Goal: Information Seeking & Learning: Learn about a topic

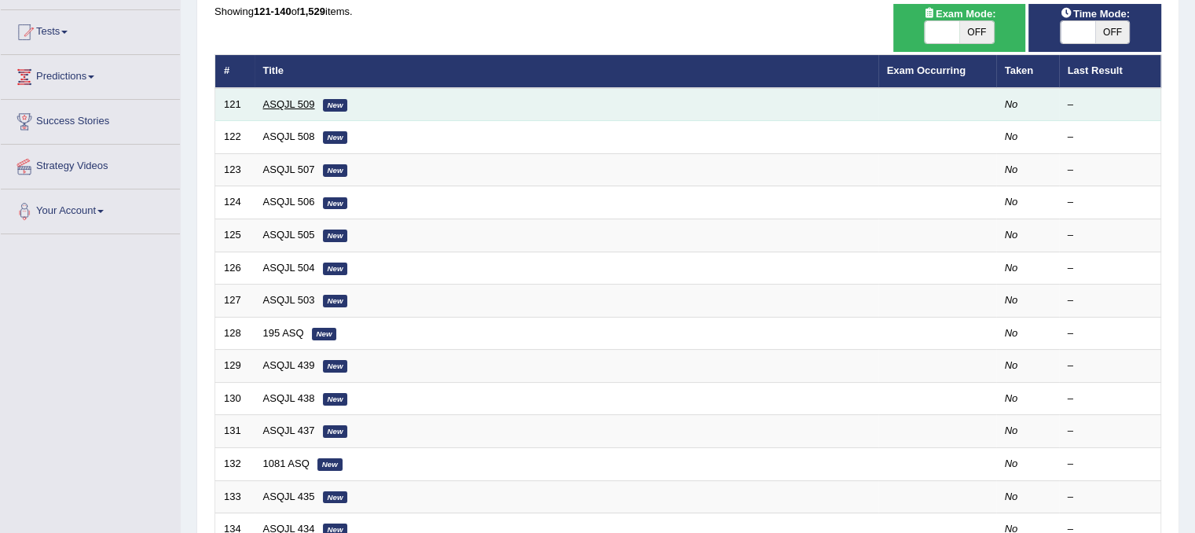
click at [274, 104] on link "ASQJL 509" at bounding box center [289, 104] width 52 height 12
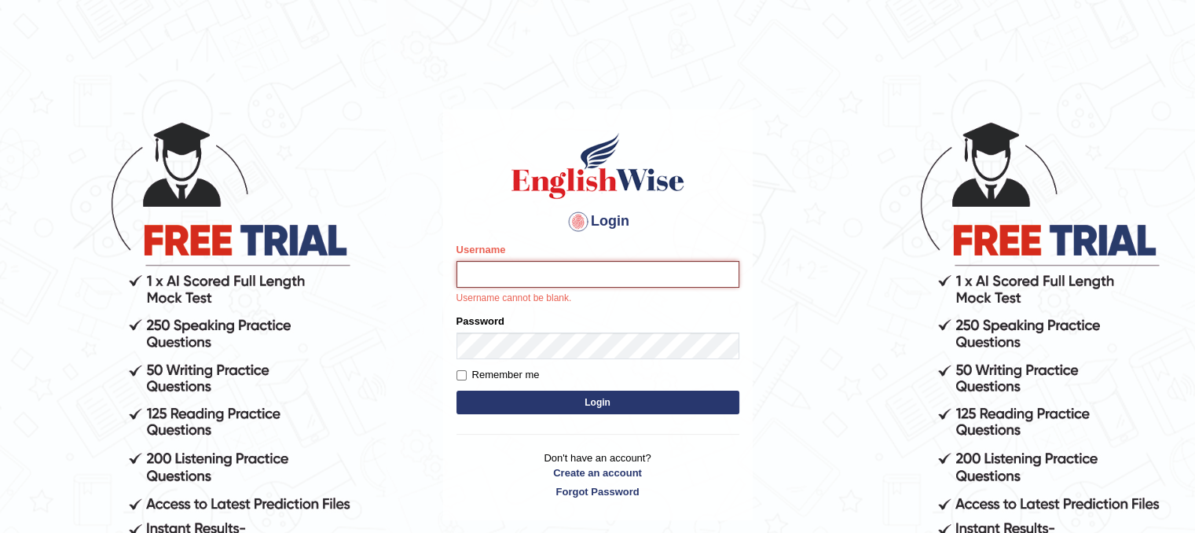
type input "Hasan_thapa"
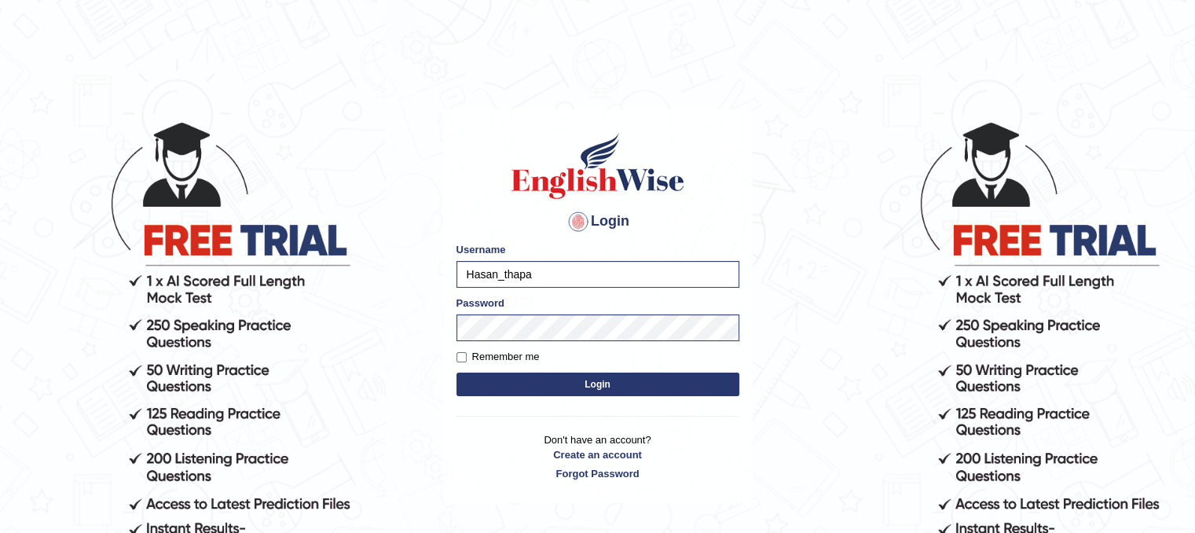
click at [552, 398] on form "Please fix the following errors: Username Hasan_thapa Password Remember me Login" at bounding box center [598, 321] width 283 height 158
click at [553, 388] on button "Login" at bounding box center [598, 385] width 283 height 24
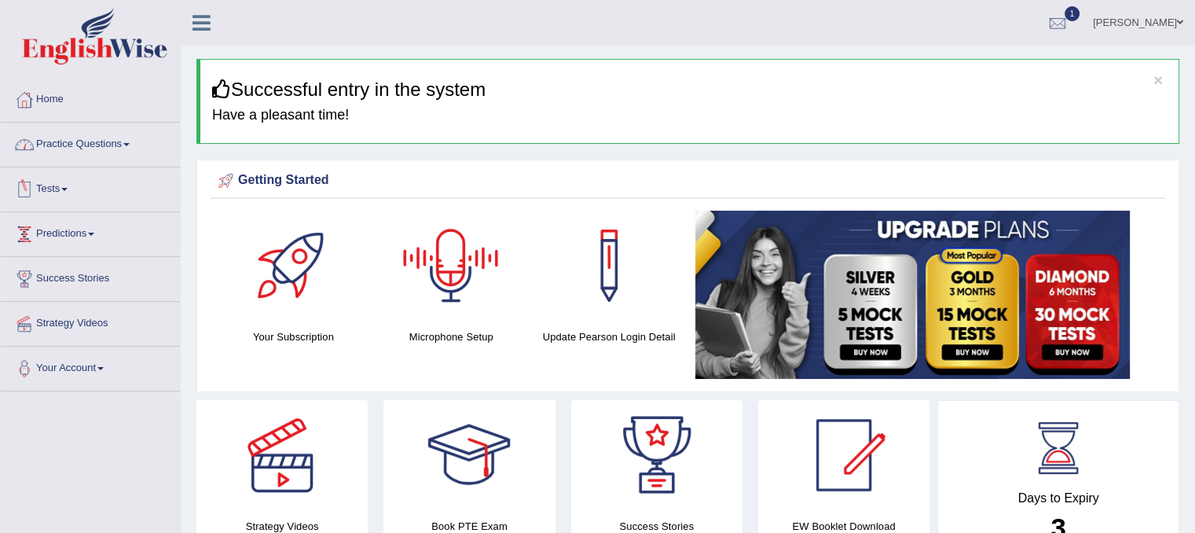
click at [68, 149] on link "Practice Questions" at bounding box center [90, 142] width 179 height 39
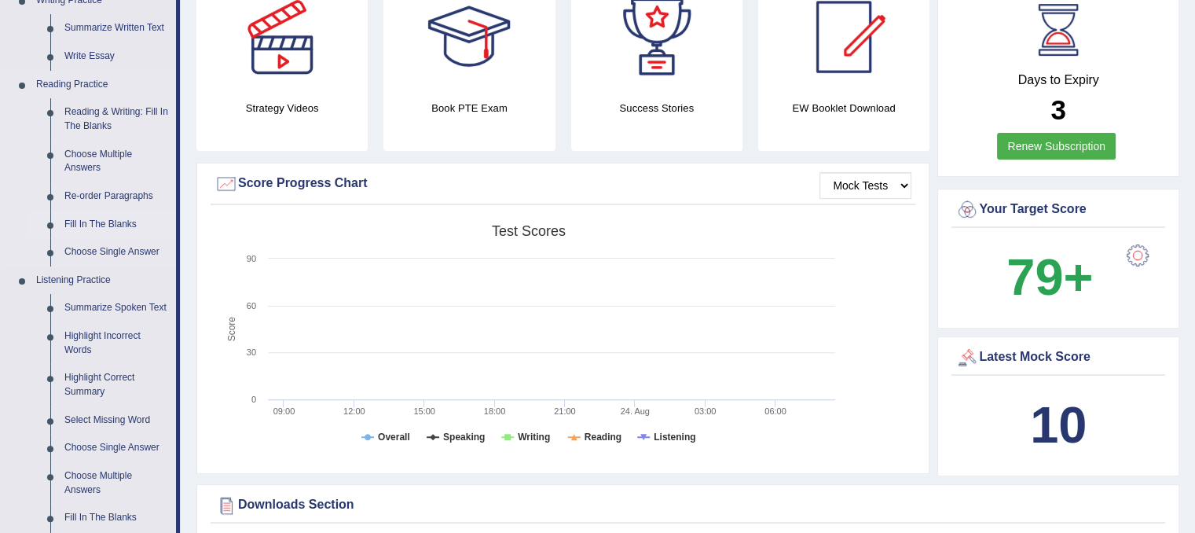
scroll to position [393, 0]
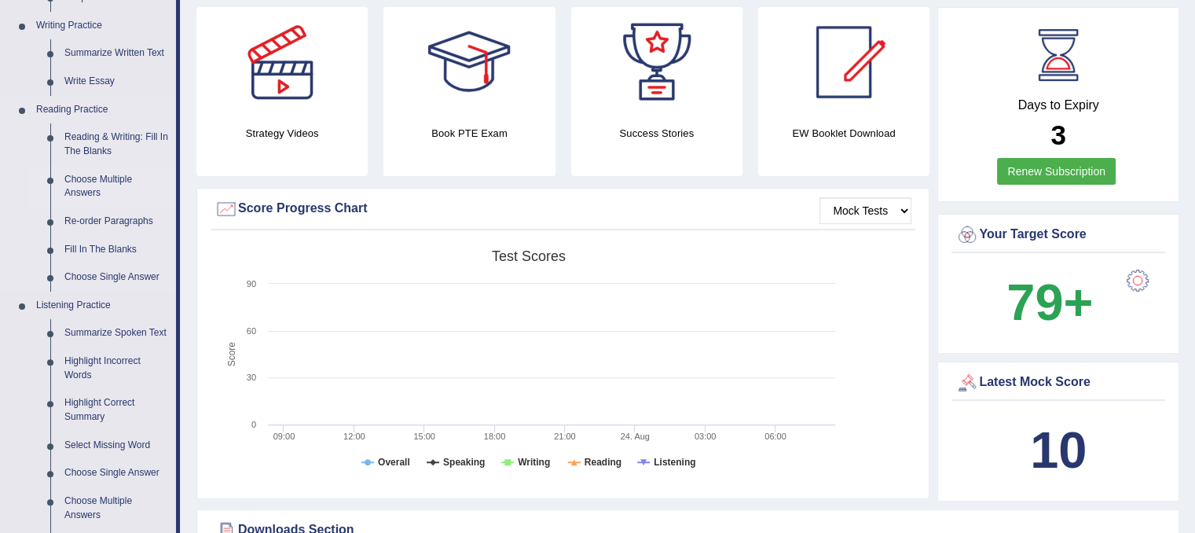
click at [98, 176] on link "Choose Multiple Answers" at bounding box center [116, 187] width 119 height 42
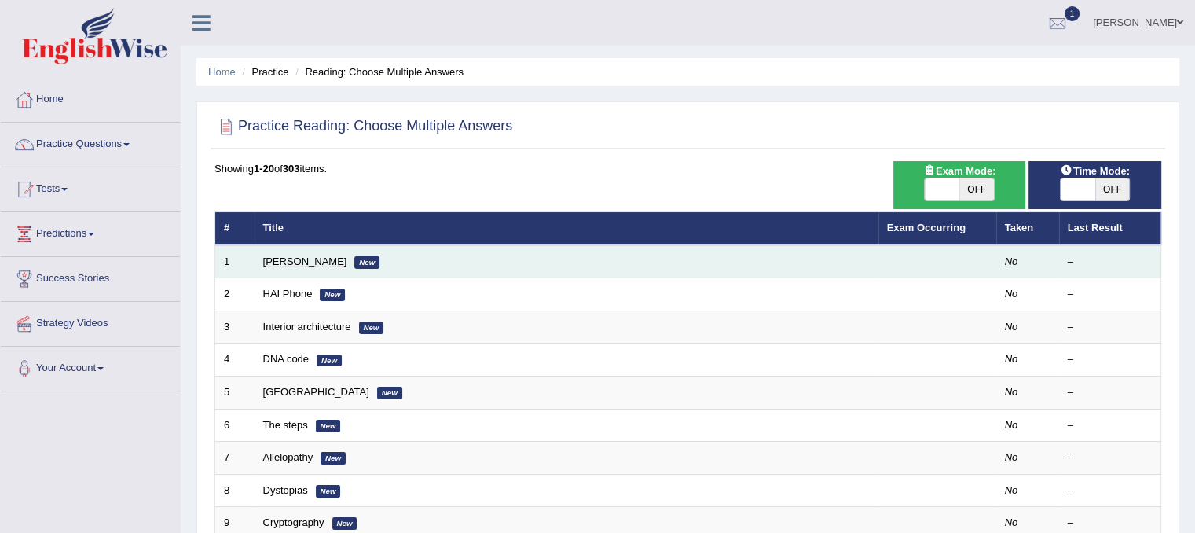
click at [311, 258] on link "Damian Scarf" at bounding box center [305, 261] width 84 height 12
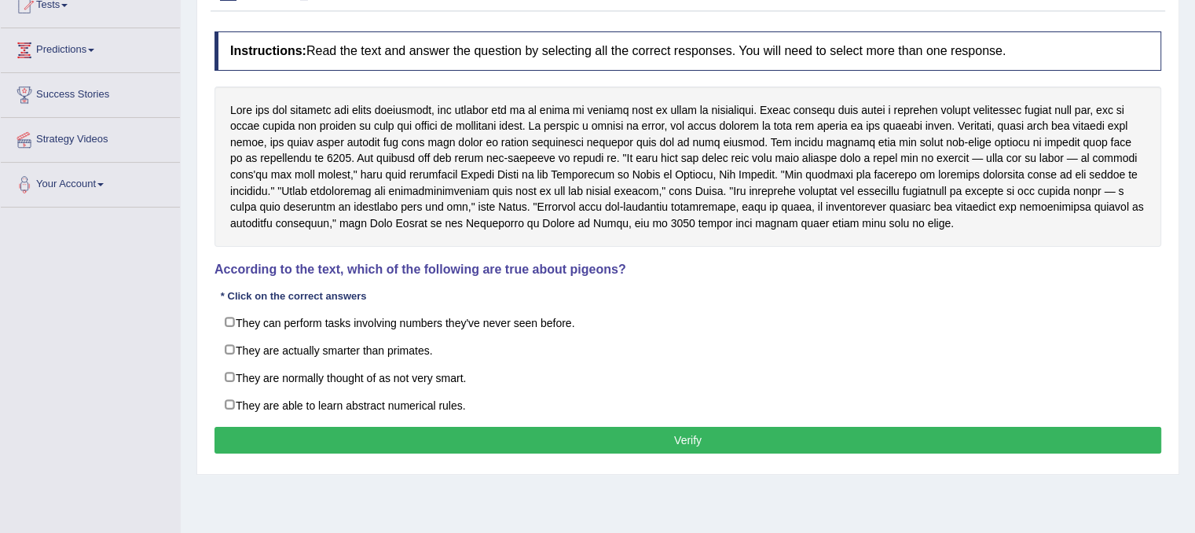
scroll to position [157, 0]
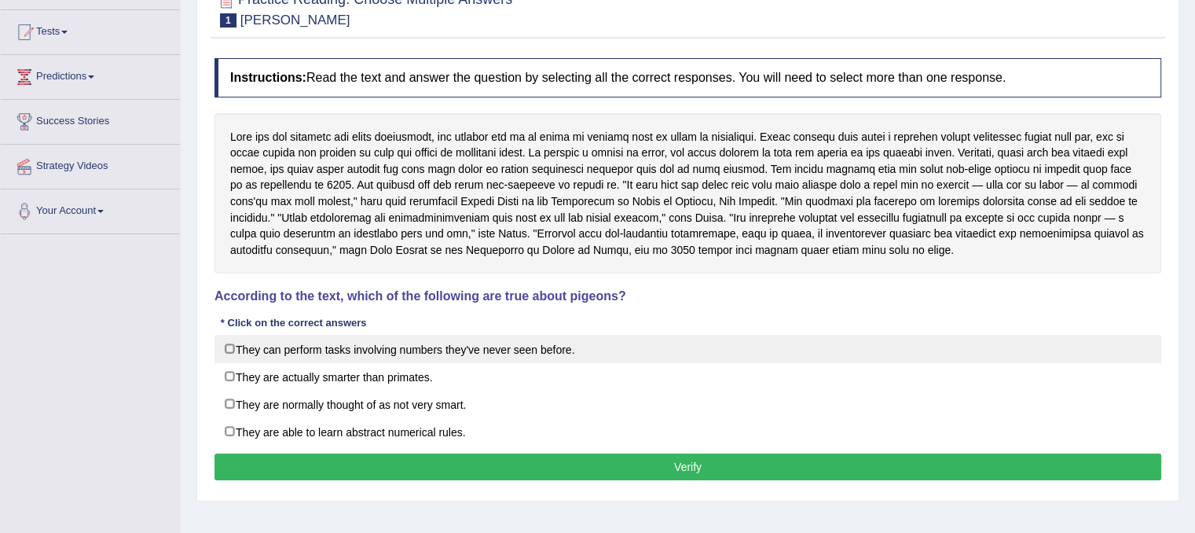
click at [358, 350] on label "They can perform tasks involving numbers they've never seen before." at bounding box center [688, 349] width 947 height 28
checkbox input "true"
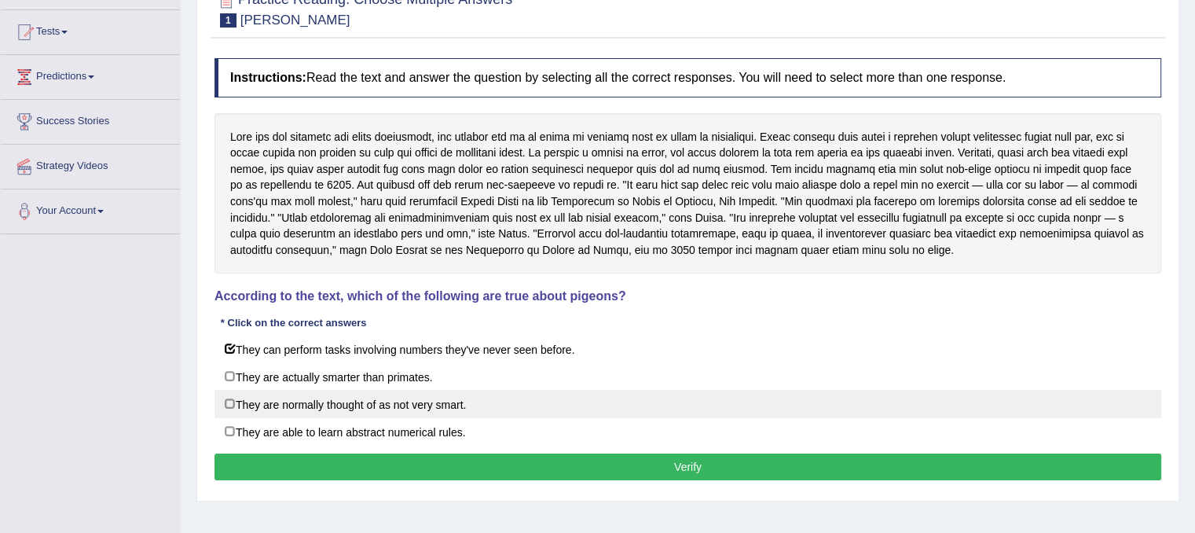
click at [335, 406] on label "They are normally thought of as not very smart." at bounding box center [688, 404] width 947 height 28
checkbox input "true"
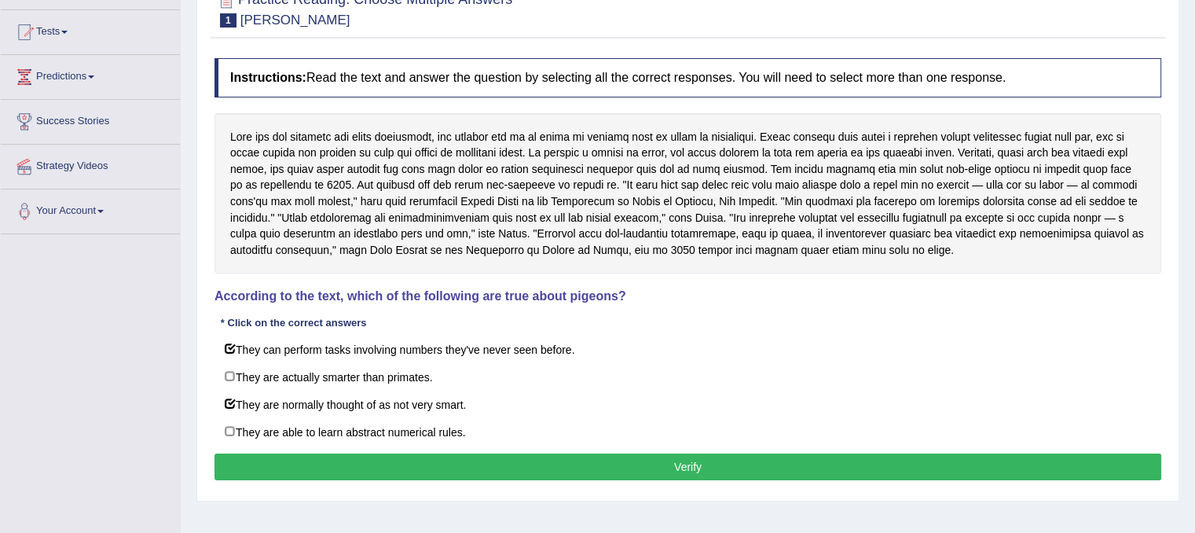
click at [477, 456] on button "Verify" at bounding box center [688, 467] width 947 height 27
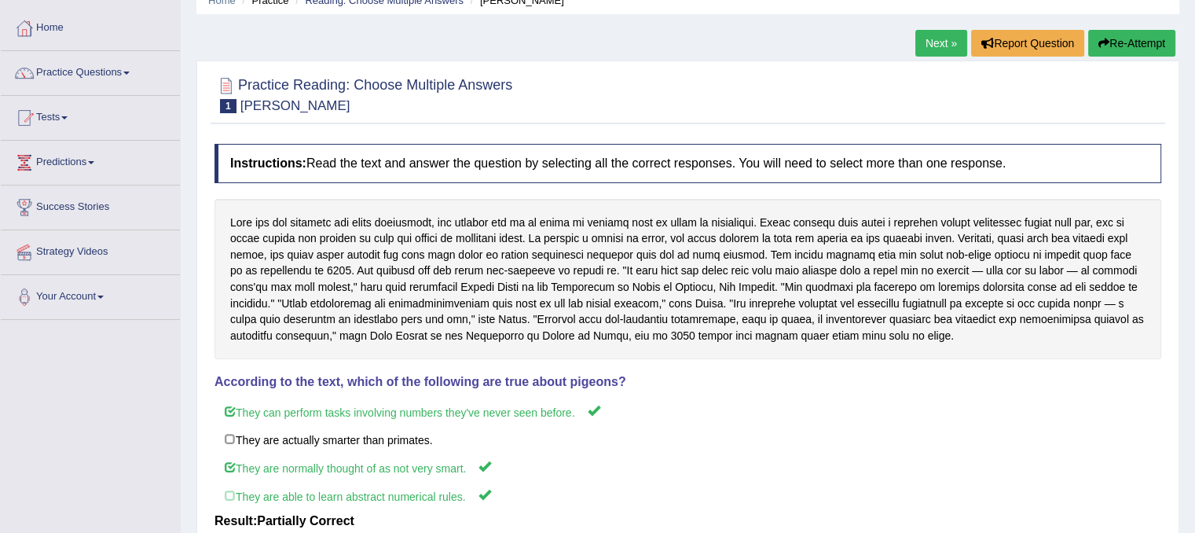
scroll to position [0, 0]
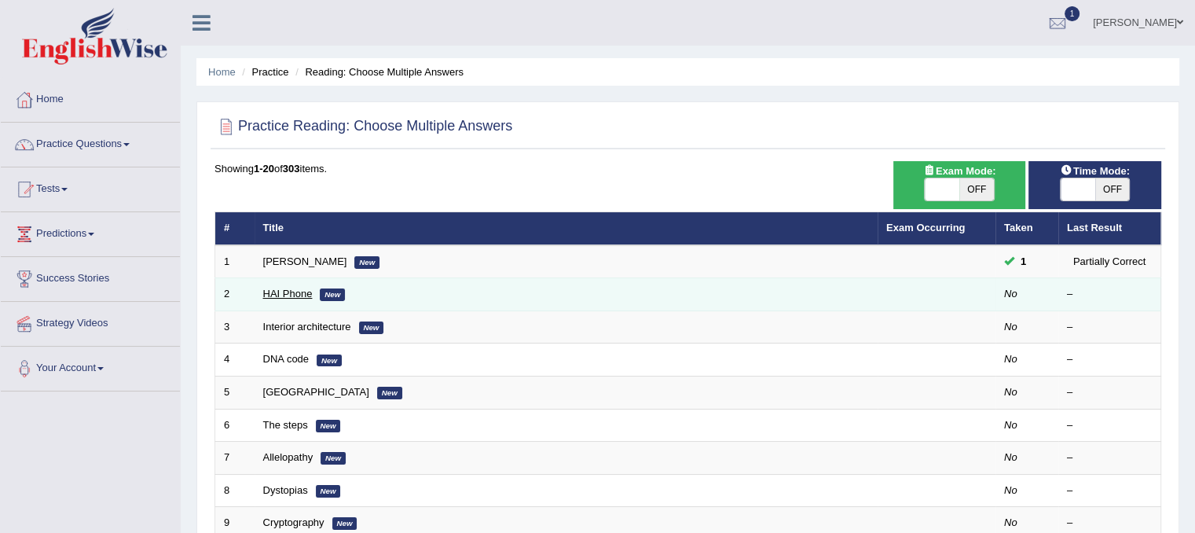
click at [277, 295] on link "HAI Phone" at bounding box center [288, 294] width 50 height 12
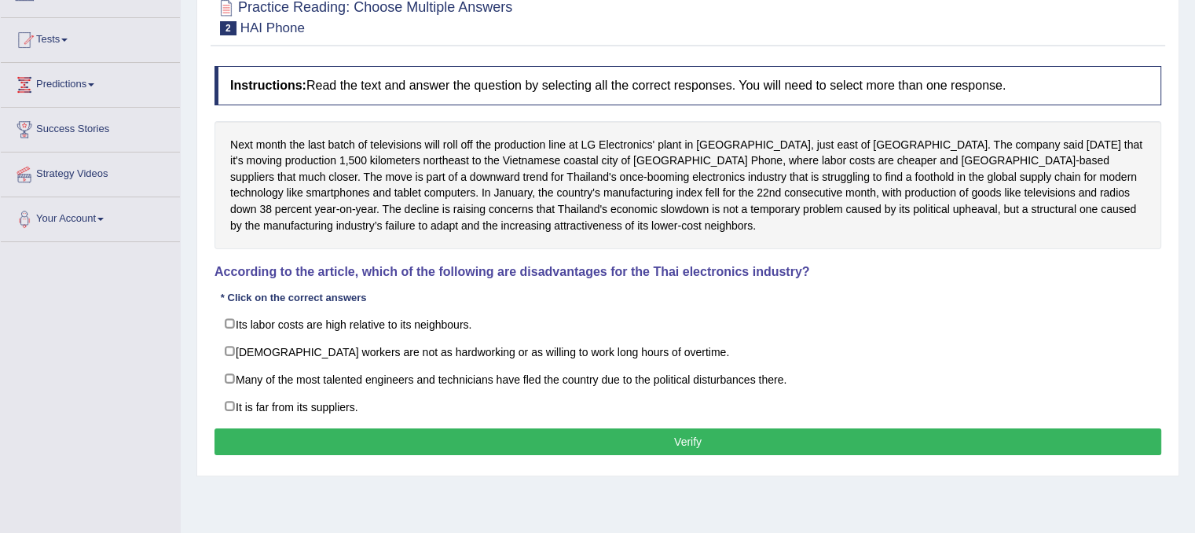
scroll to position [157, 0]
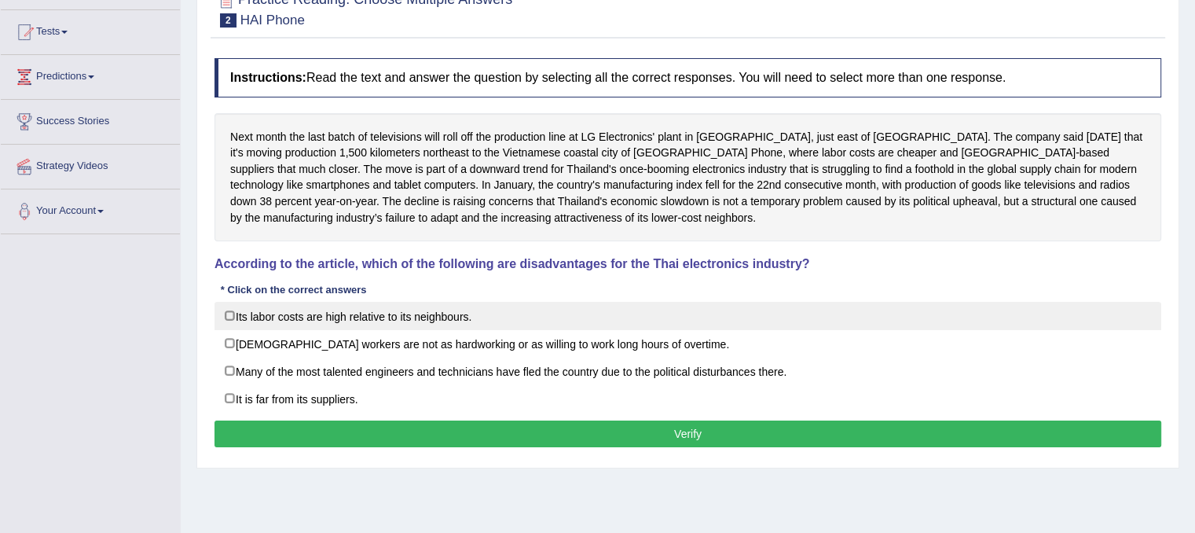
click at [435, 315] on label "Its labor costs are high relative to its neighbours." at bounding box center [688, 316] width 947 height 28
checkbox input "true"
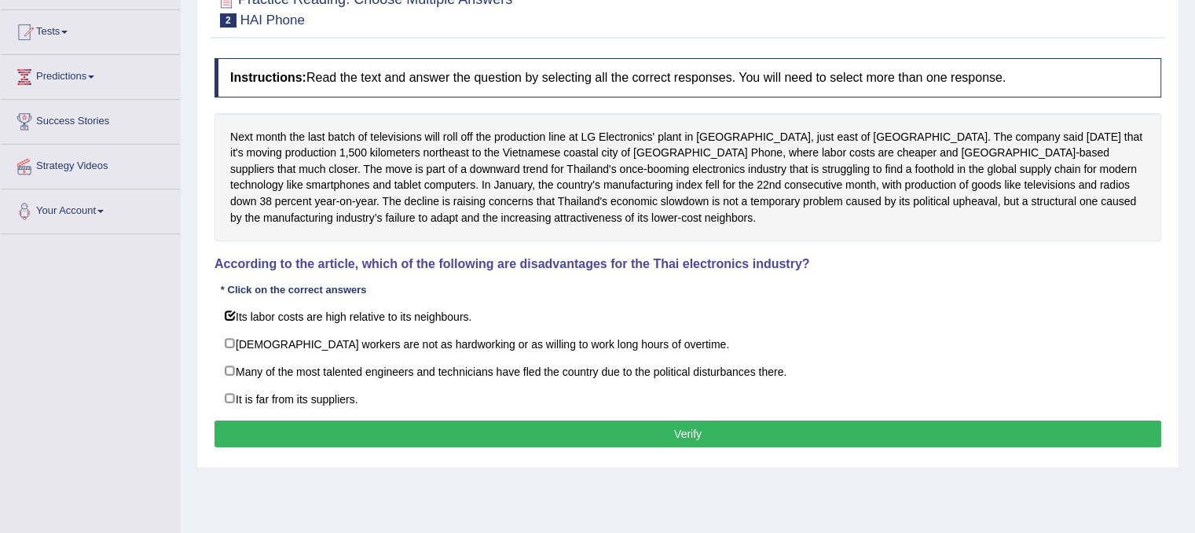
click at [365, 424] on button "Verify" at bounding box center [688, 433] width 947 height 27
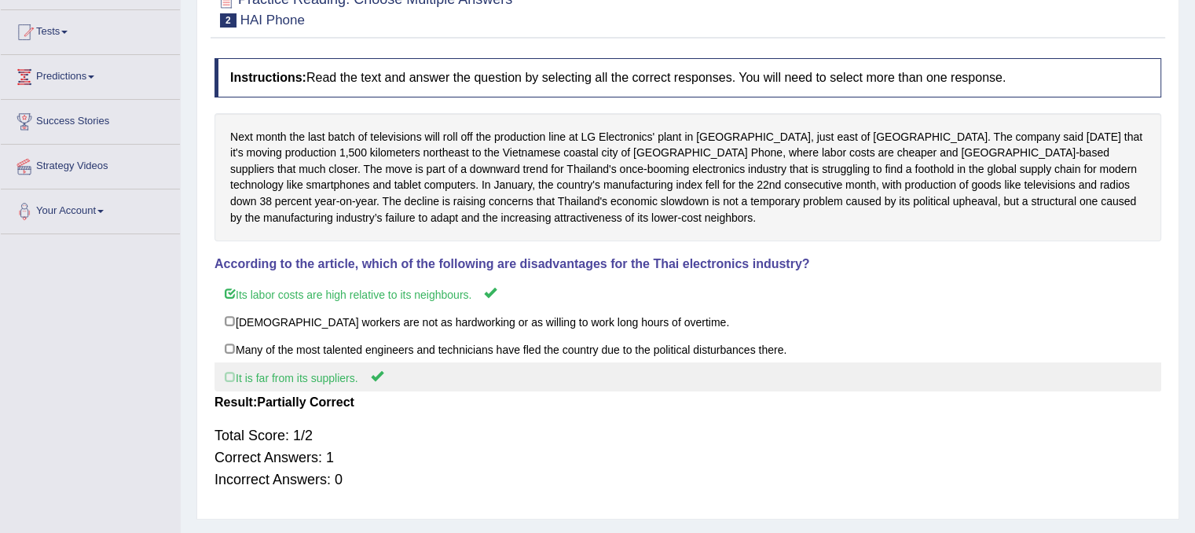
click at [339, 378] on label "It is far from its suppliers." at bounding box center [688, 376] width 947 height 29
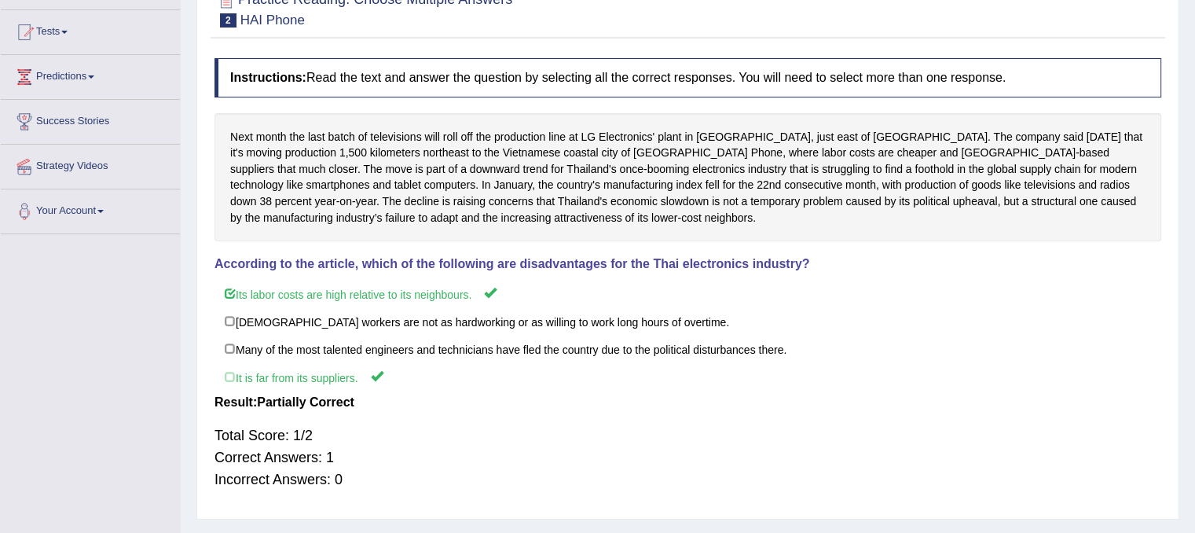
drag, startPoint x: 931, startPoint y: 133, endPoint x: 971, endPoint y: 139, distance: 39.8
click at [971, 139] on div "Next month the last batch of televisions will roll off the production line at L…" at bounding box center [688, 177] width 947 height 129
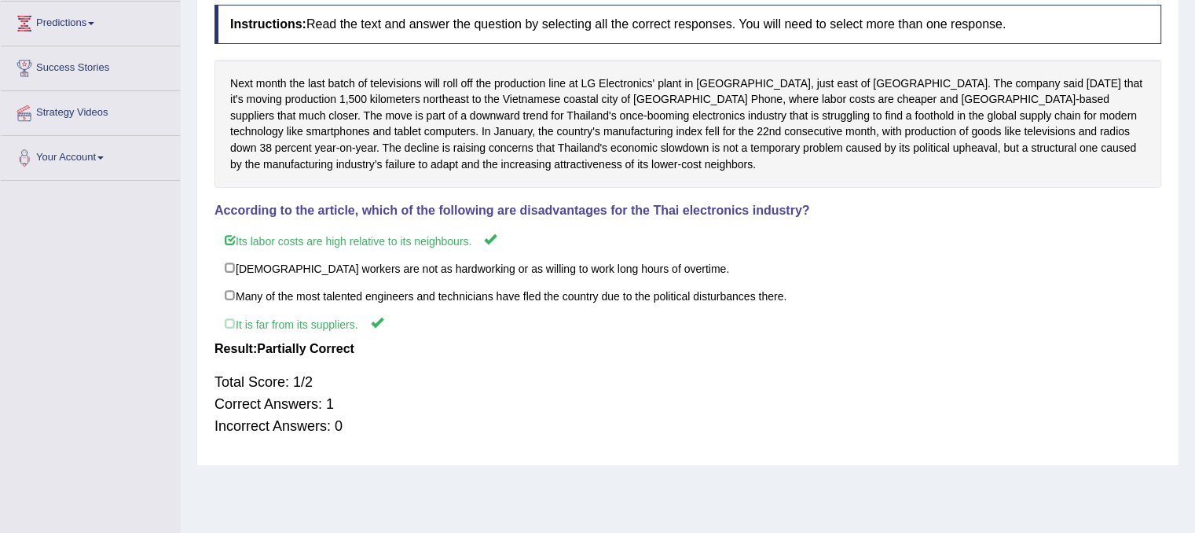
scroll to position [292, 0]
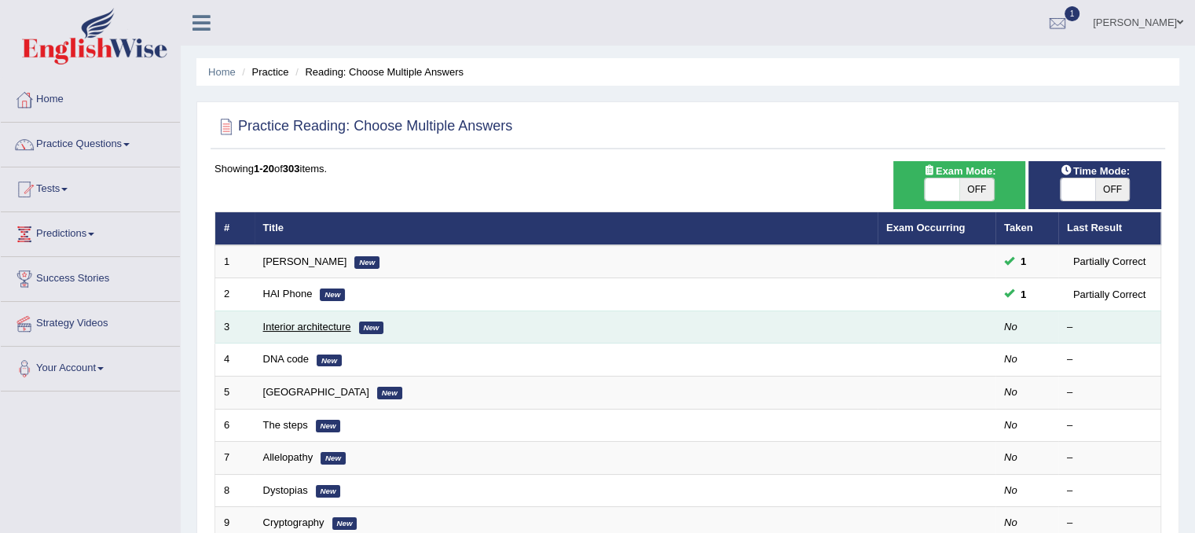
click at [308, 325] on link "Interior architecture" at bounding box center [307, 327] width 88 height 12
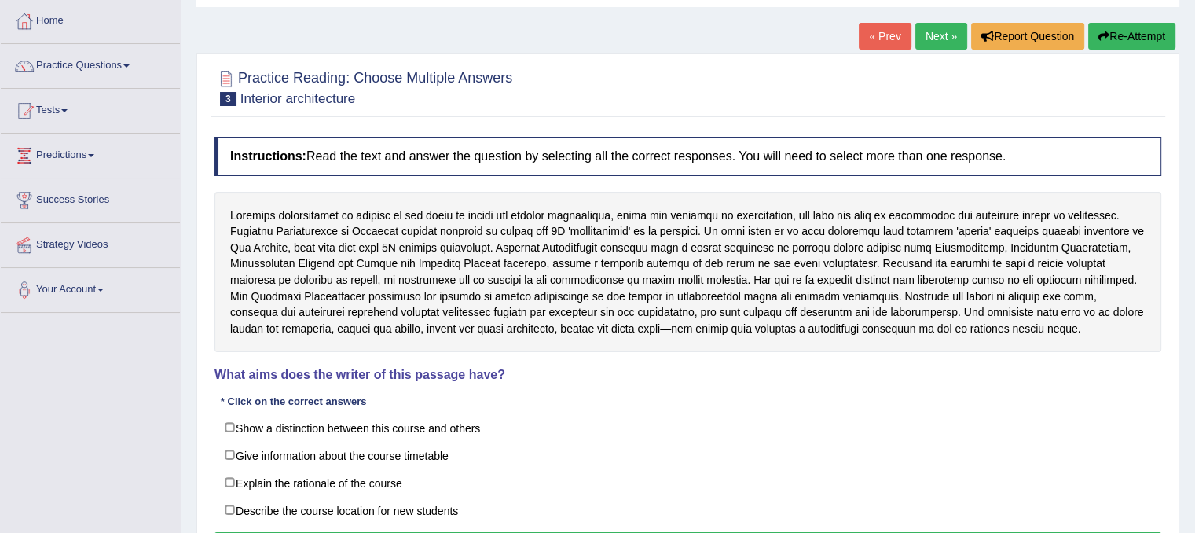
scroll to position [157, 0]
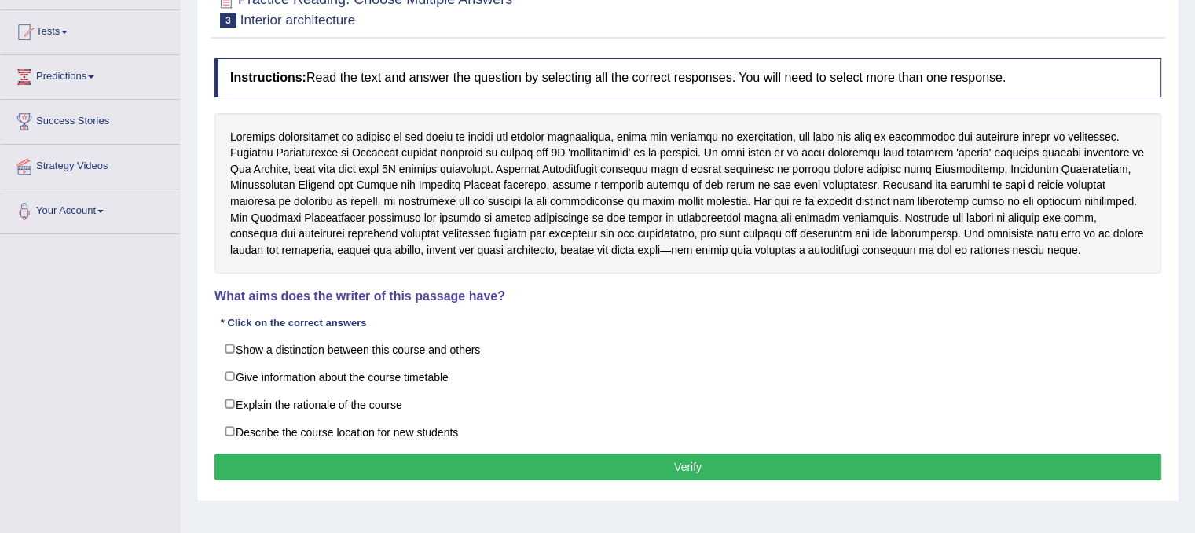
click at [767, 152] on div at bounding box center [688, 193] width 947 height 161
drag, startPoint x: 760, startPoint y: 150, endPoint x: 781, endPoint y: 149, distance: 21.3
click at [781, 149] on div at bounding box center [688, 193] width 947 height 161
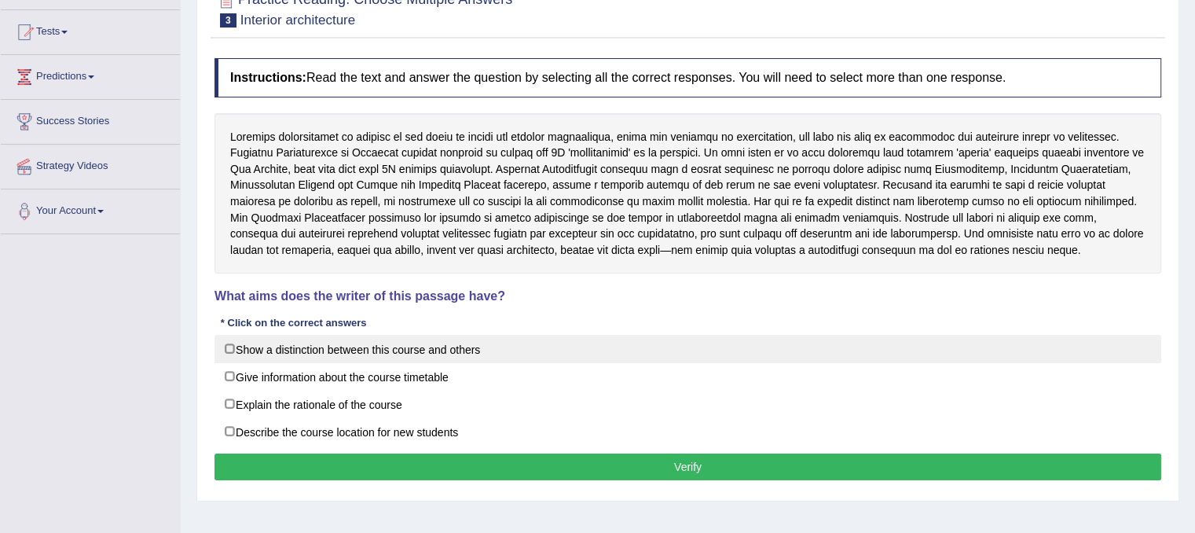
click at [320, 341] on label "Show a distinction between this course and others" at bounding box center [688, 349] width 947 height 28
checkbox input "true"
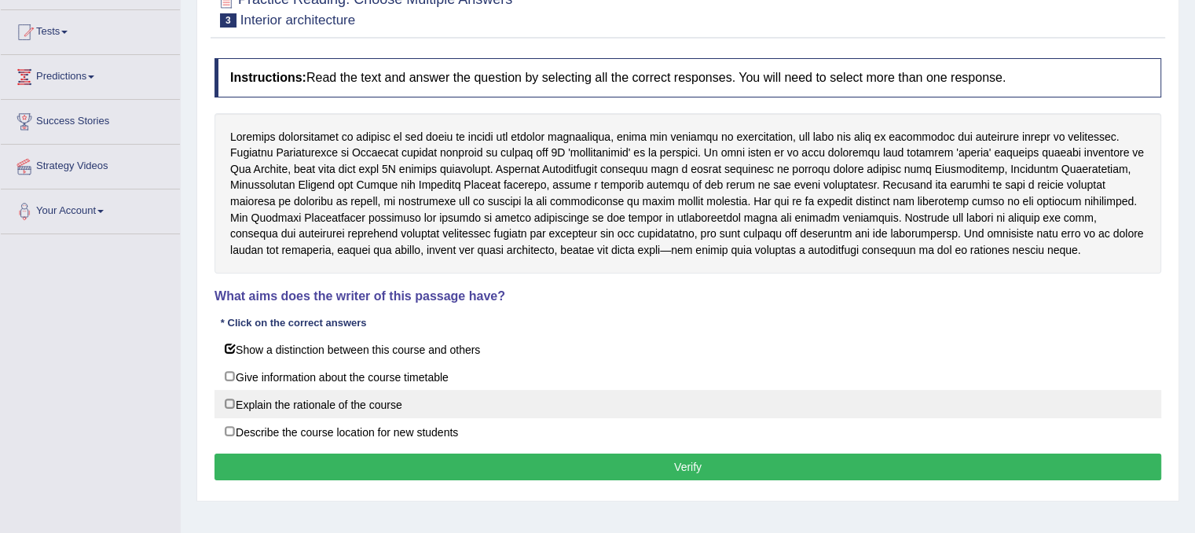
click at [274, 406] on label "Explain the rationale of the course" at bounding box center [688, 404] width 947 height 28
checkbox input "true"
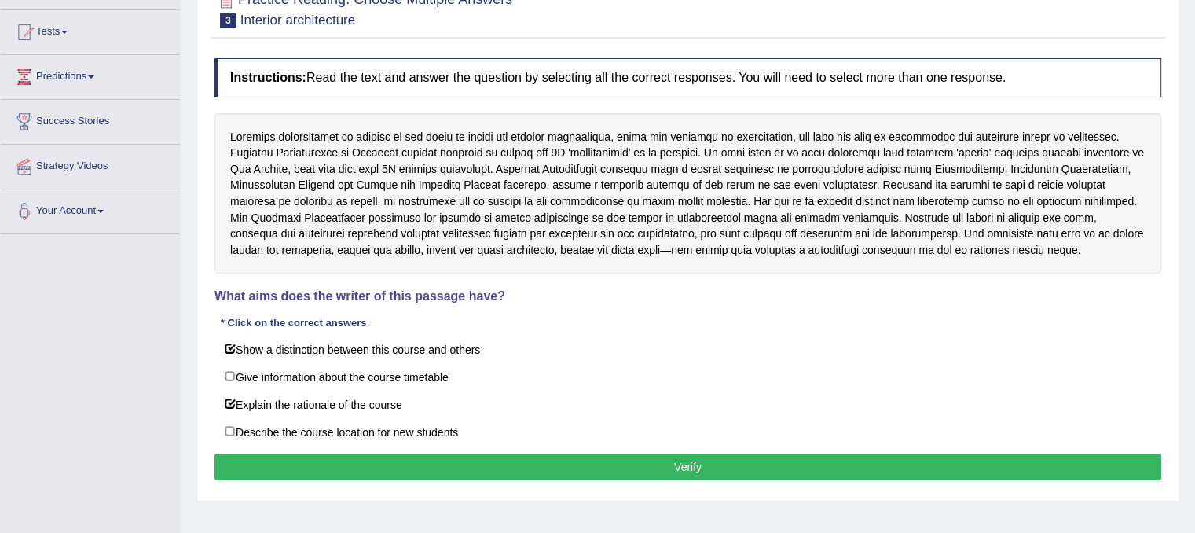
click at [562, 469] on button "Verify" at bounding box center [688, 467] width 947 height 27
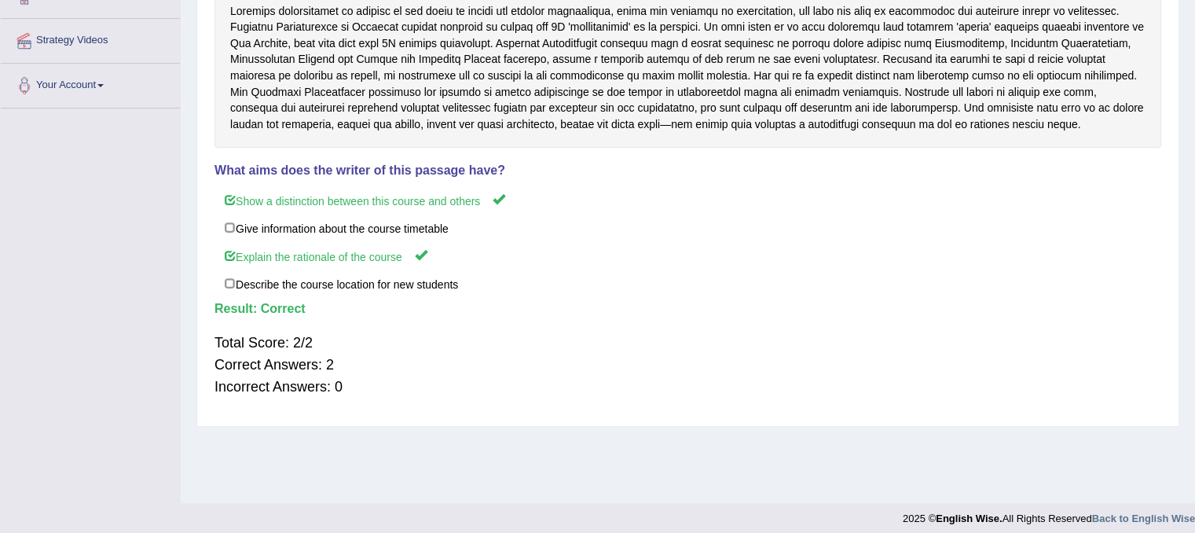
scroll to position [292, 0]
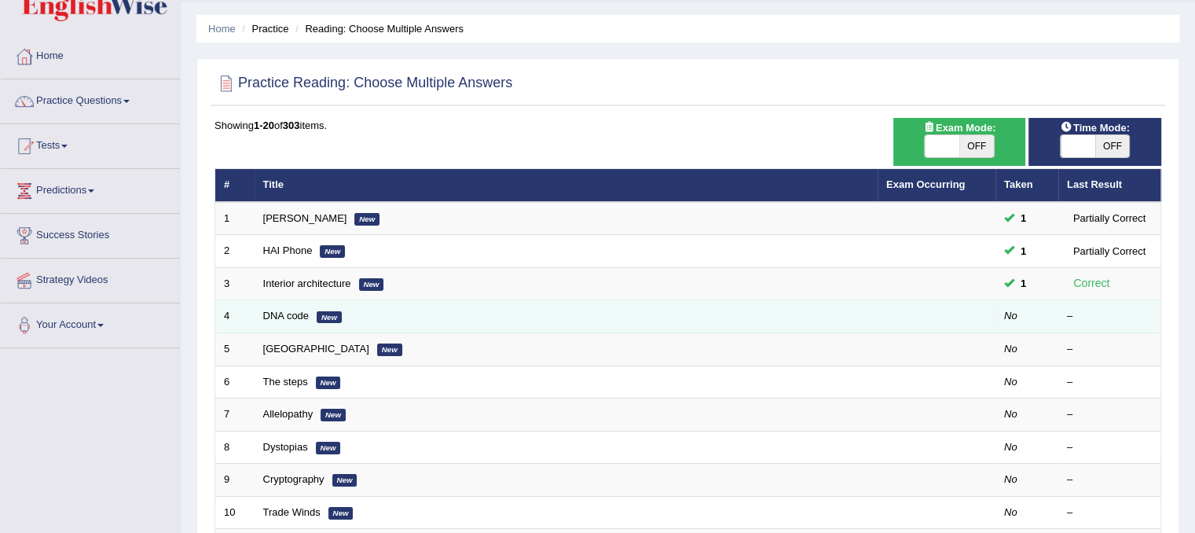
scroll to position [79, 0]
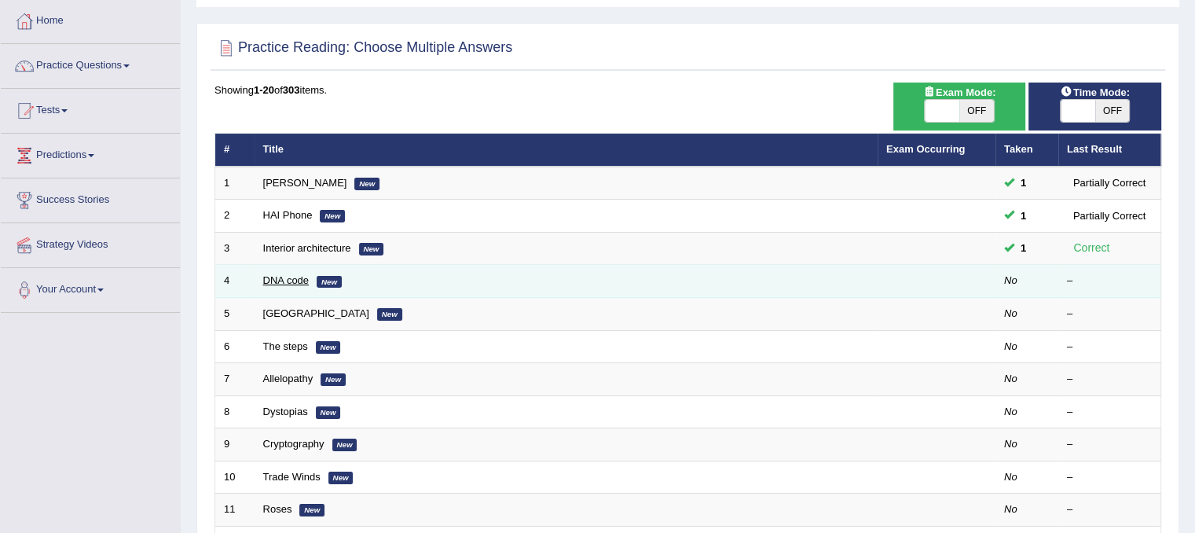
click at [296, 280] on link "DNA code" at bounding box center [286, 280] width 46 height 12
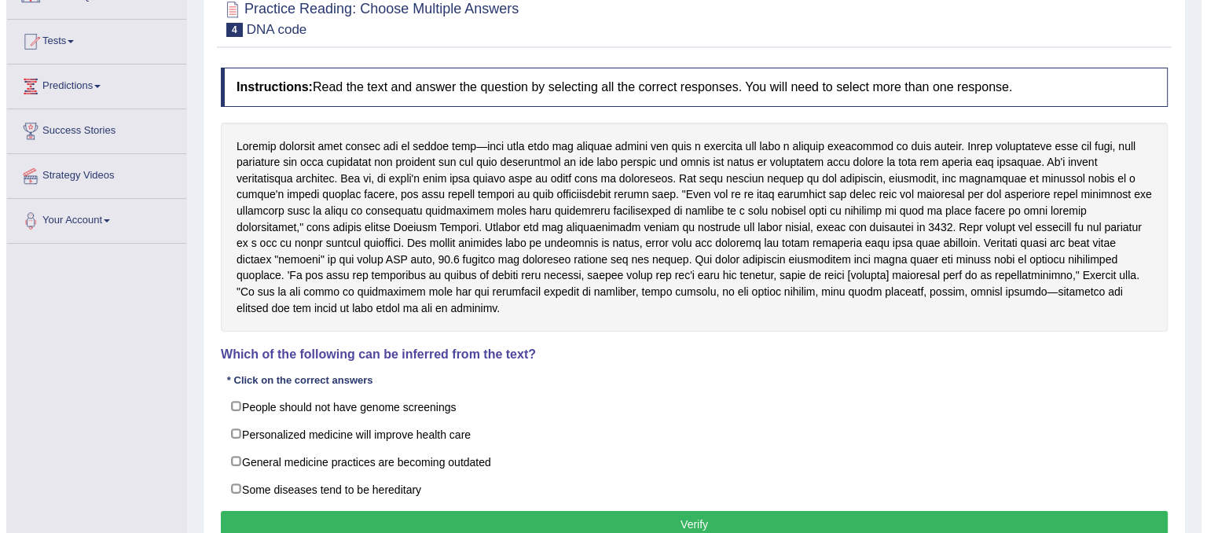
scroll to position [157, 0]
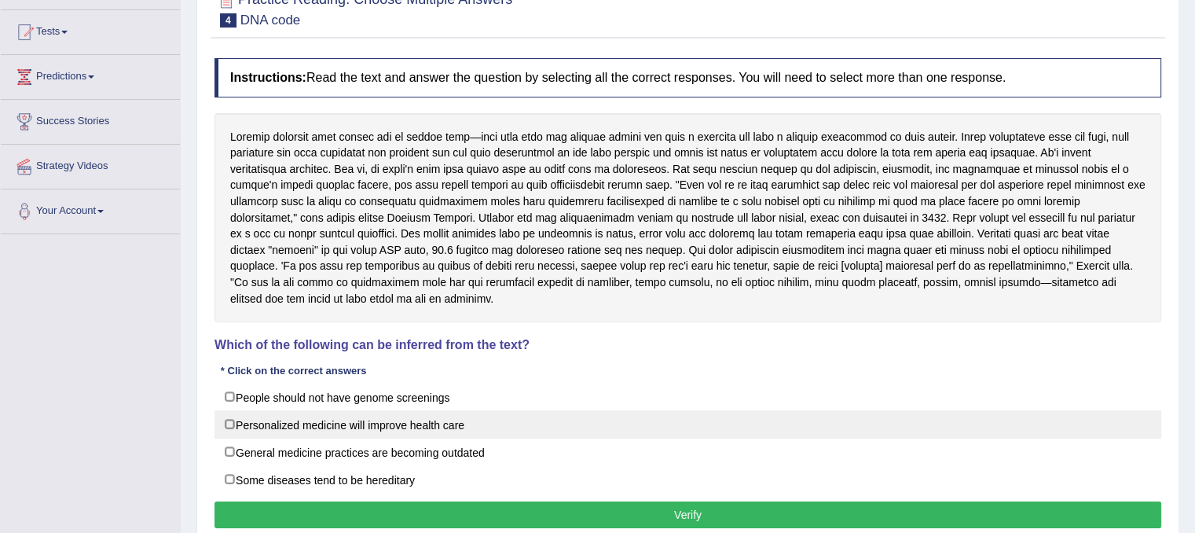
click at [241, 419] on label "Personalized medicine will improve health care" at bounding box center [688, 424] width 947 height 28
checkbox input "true"
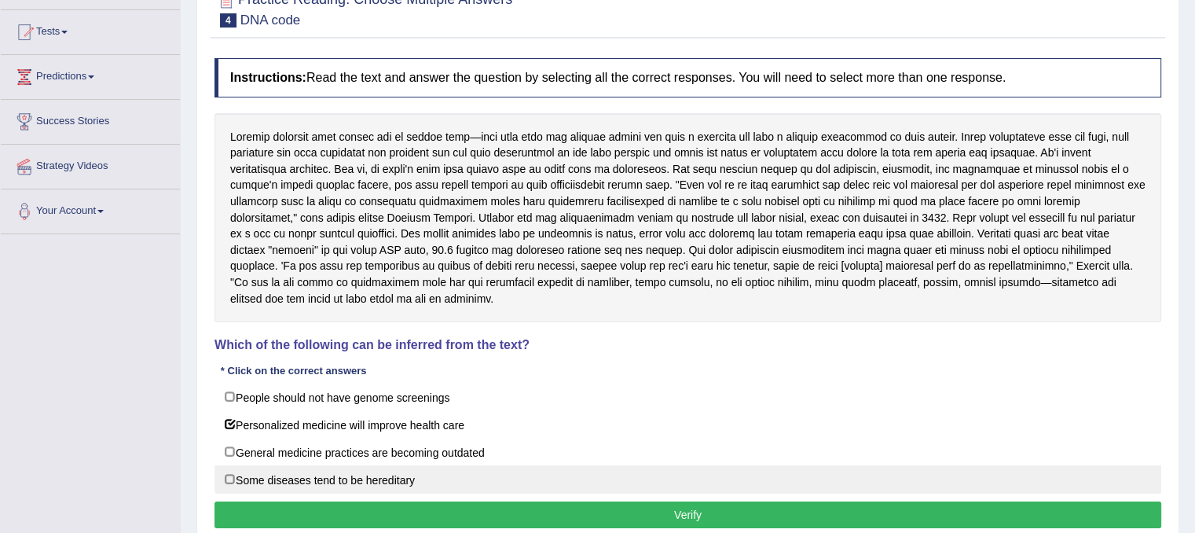
click at [390, 479] on label "Some diseases tend to be hereditary" at bounding box center [688, 479] width 947 height 28
checkbox input "true"
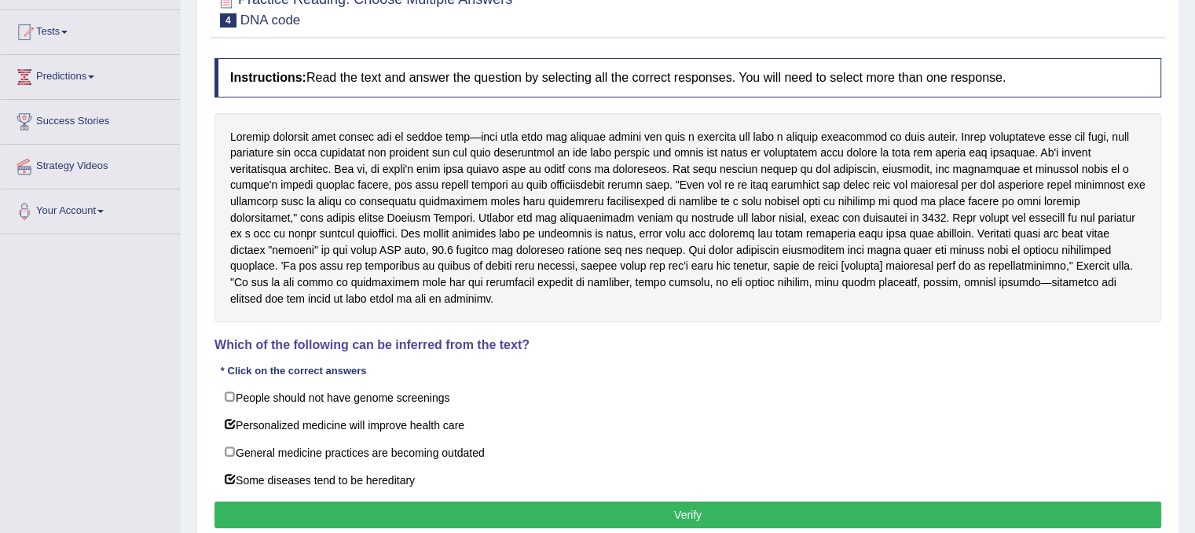
click at [472, 509] on button "Verify" at bounding box center [688, 514] width 947 height 27
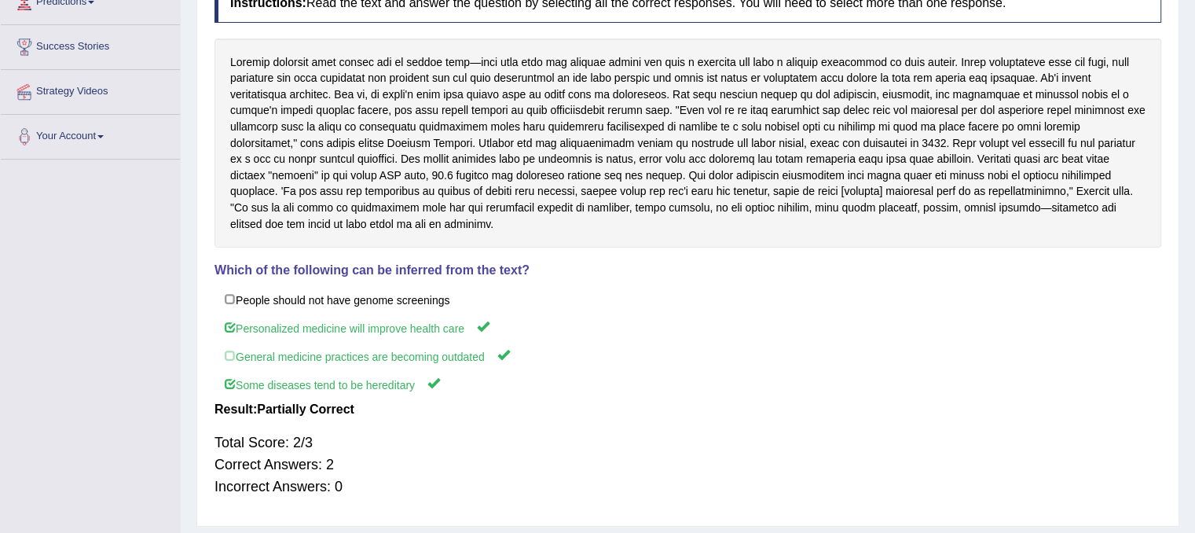
scroll to position [135, 0]
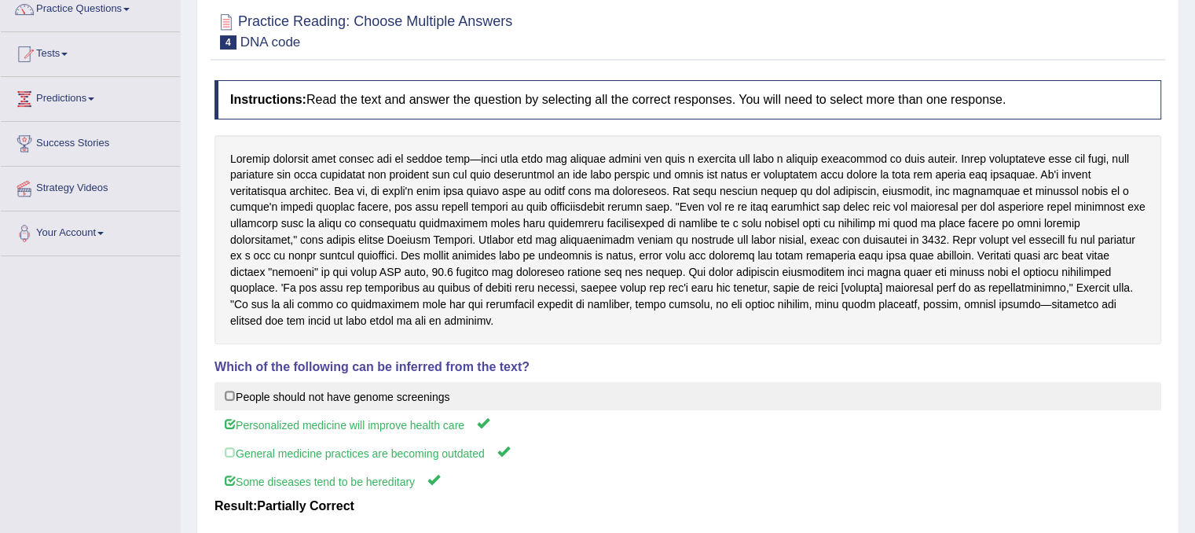
drag, startPoint x: 226, startPoint y: 145, endPoint x: 302, endPoint y: 398, distance: 264.8
click at [294, 387] on div "Instructions: Read the text and answer the question by selecting all the correc…" at bounding box center [688, 343] width 955 height 542
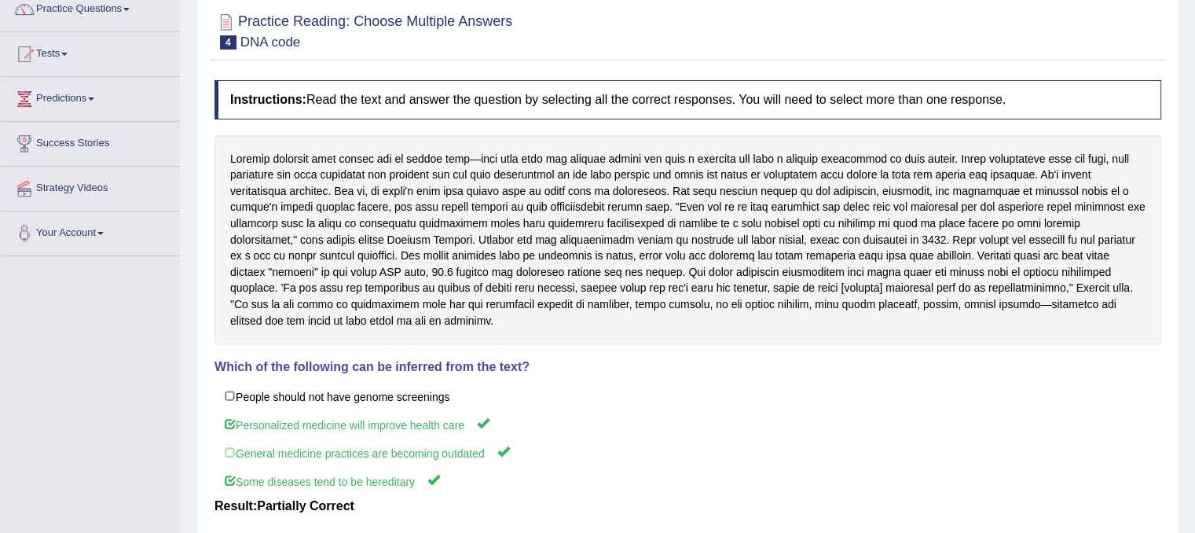
drag, startPoint x: 462, startPoint y: 485, endPoint x: 274, endPoint y: 199, distance: 342.7
drag, startPoint x: 223, startPoint y: 150, endPoint x: 507, endPoint y: 289, distance: 316.0
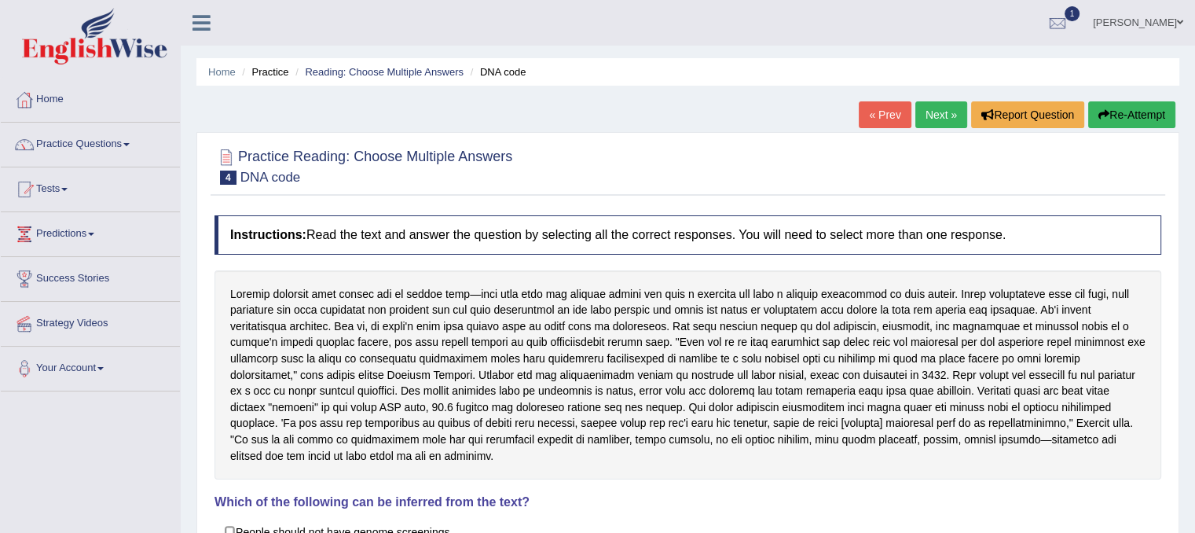
click at [1153, 113] on button "Re-Attempt" at bounding box center [1132, 114] width 87 height 27
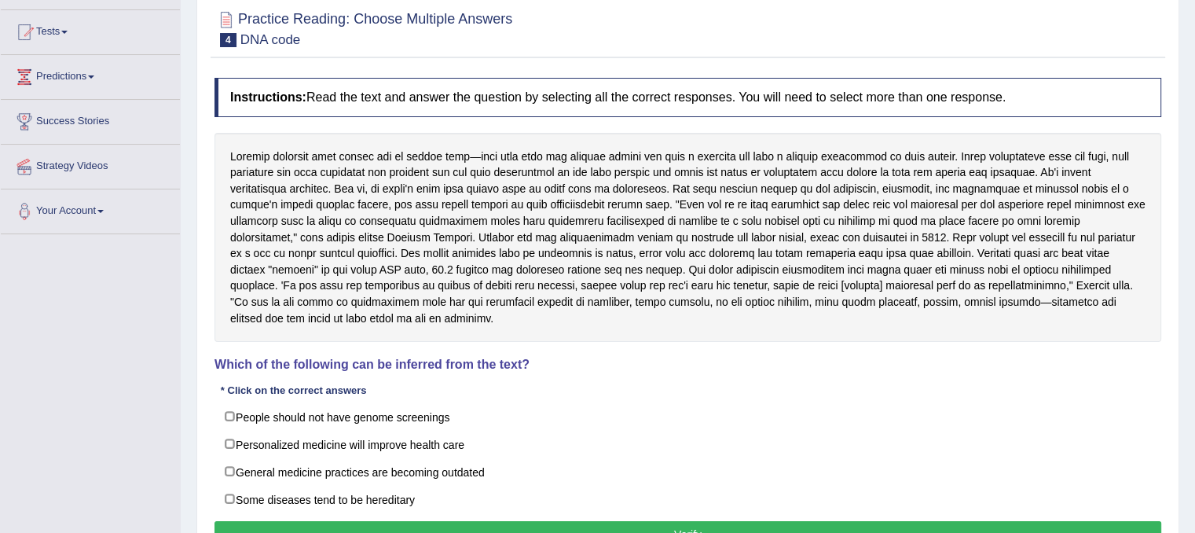
scroll to position [236, 0]
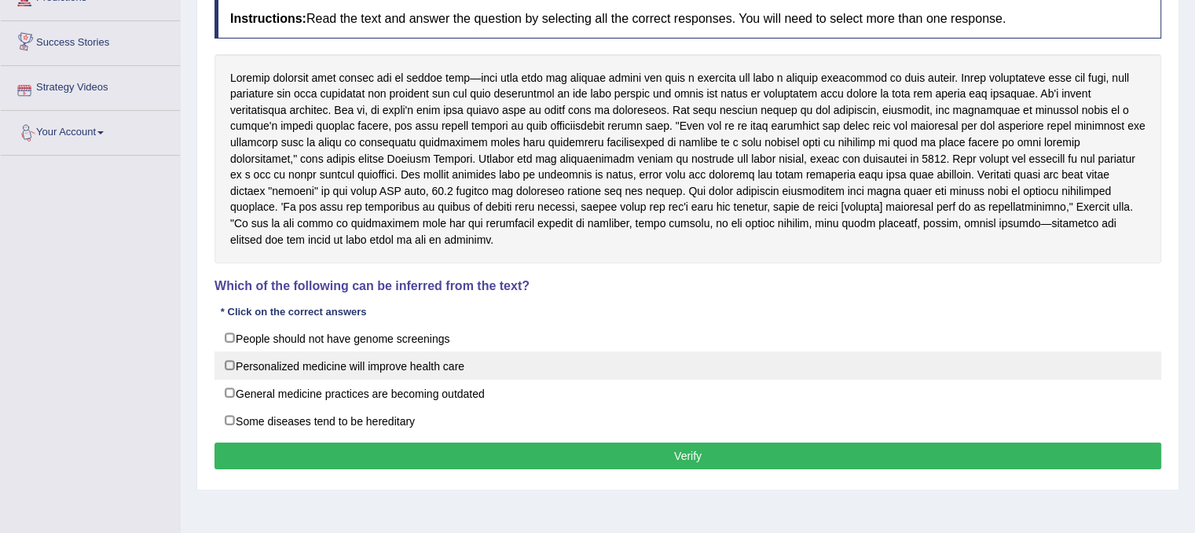
drag, startPoint x: 280, startPoint y: 343, endPoint x: 280, endPoint y: 353, distance: 9.4
click at [280, 343] on label "People should not have genome screenings" at bounding box center [688, 338] width 947 height 28
checkbox input "true"
click at [304, 362] on label "Personalized medicine will improve health care" at bounding box center [688, 365] width 947 height 28
checkbox input "true"
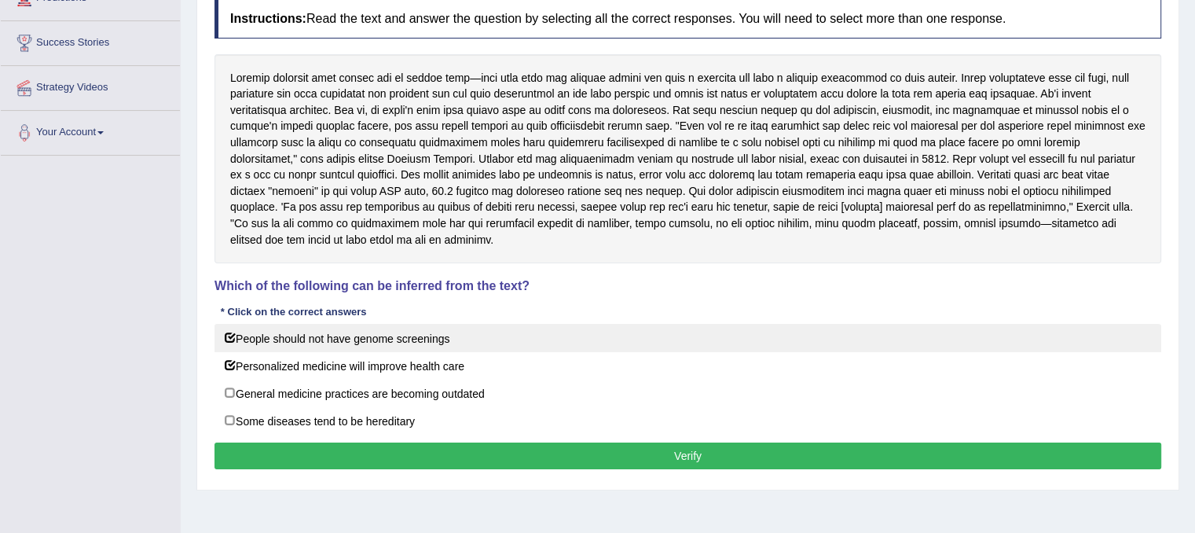
click at [299, 334] on label "People should not have genome screenings" at bounding box center [688, 338] width 947 height 28
checkbox input "false"
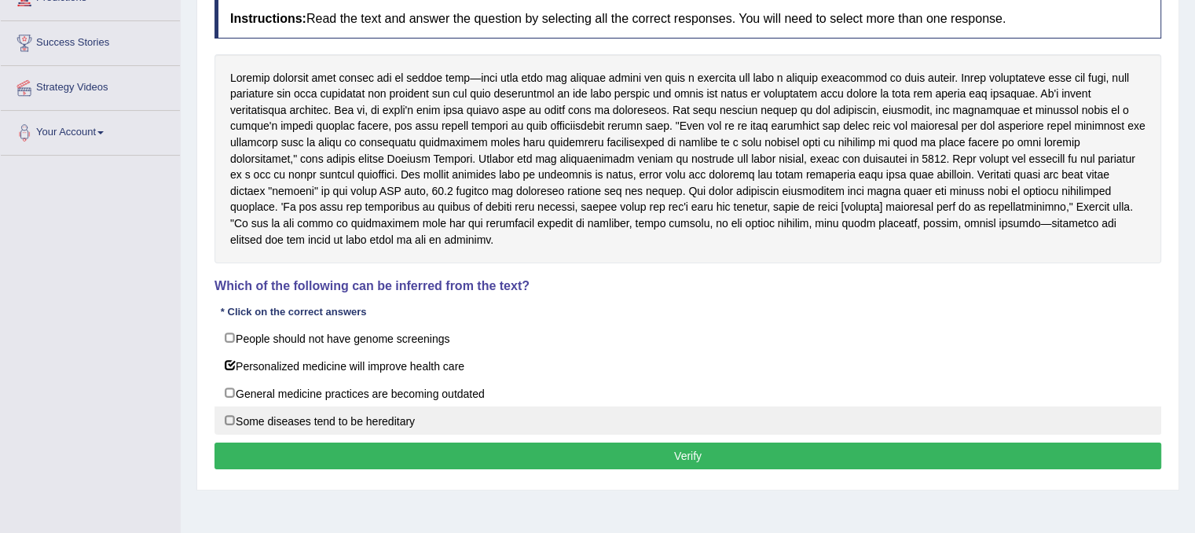
click at [302, 416] on label "Some diseases tend to be hereditary" at bounding box center [688, 420] width 947 height 28
checkbox input "true"
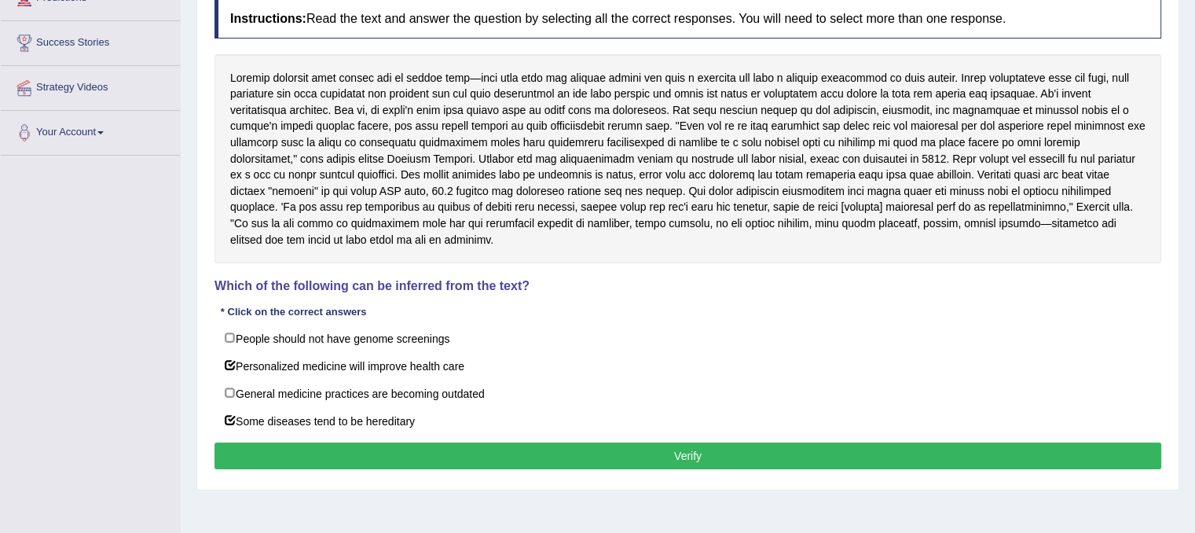
click at [369, 454] on button "Verify" at bounding box center [688, 456] width 947 height 27
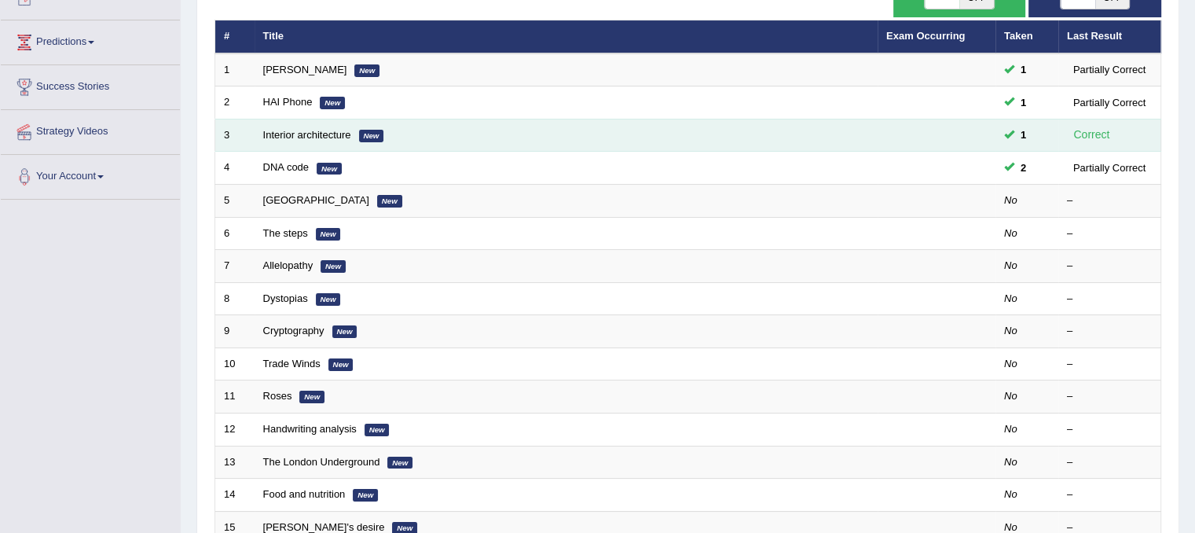
scroll to position [157, 0]
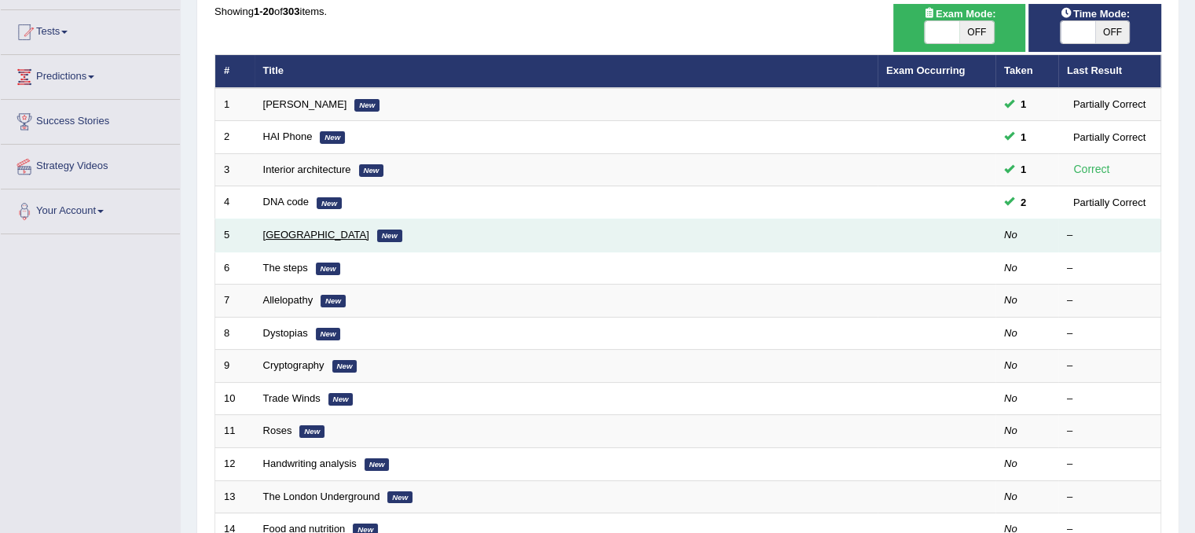
click at [298, 229] on link "[GEOGRAPHIC_DATA]" at bounding box center [316, 235] width 106 height 12
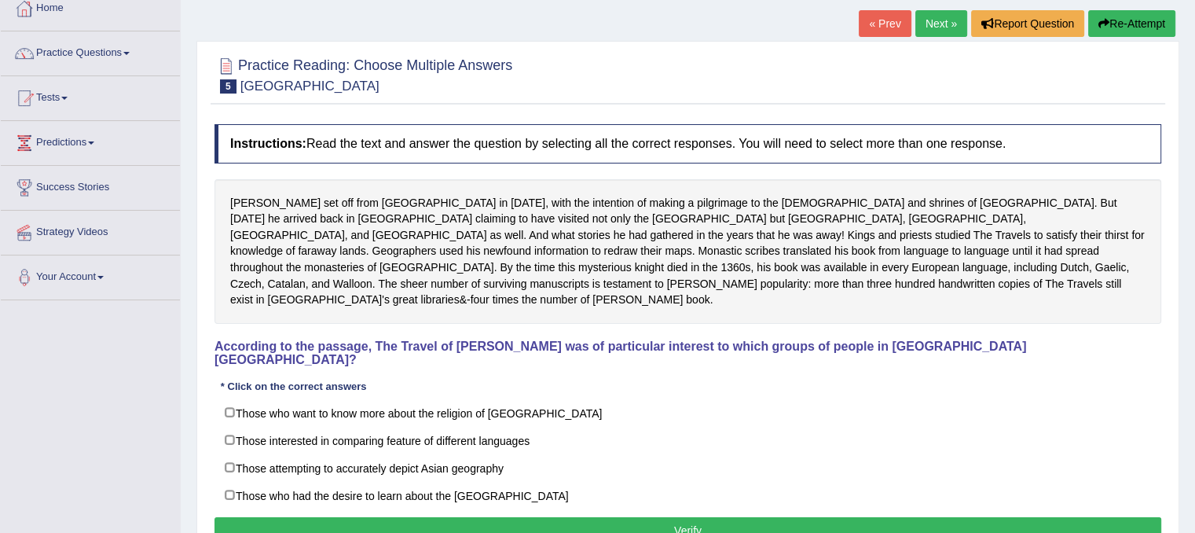
scroll to position [157, 0]
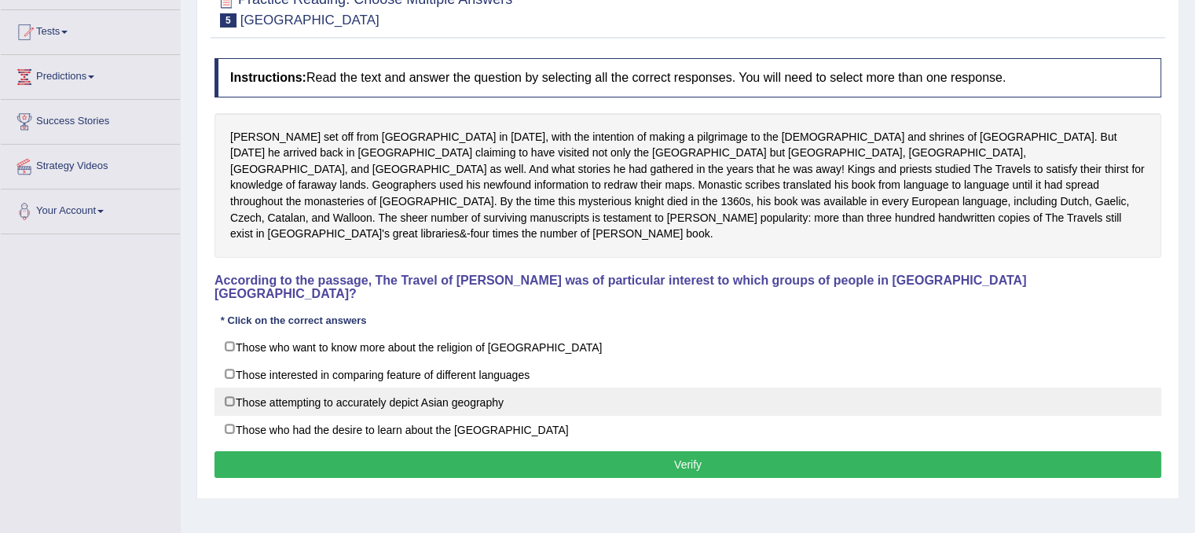
click at [283, 387] on label "Those attempting to accurately depict Asian geography" at bounding box center [688, 401] width 947 height 28
checkbox input "true"
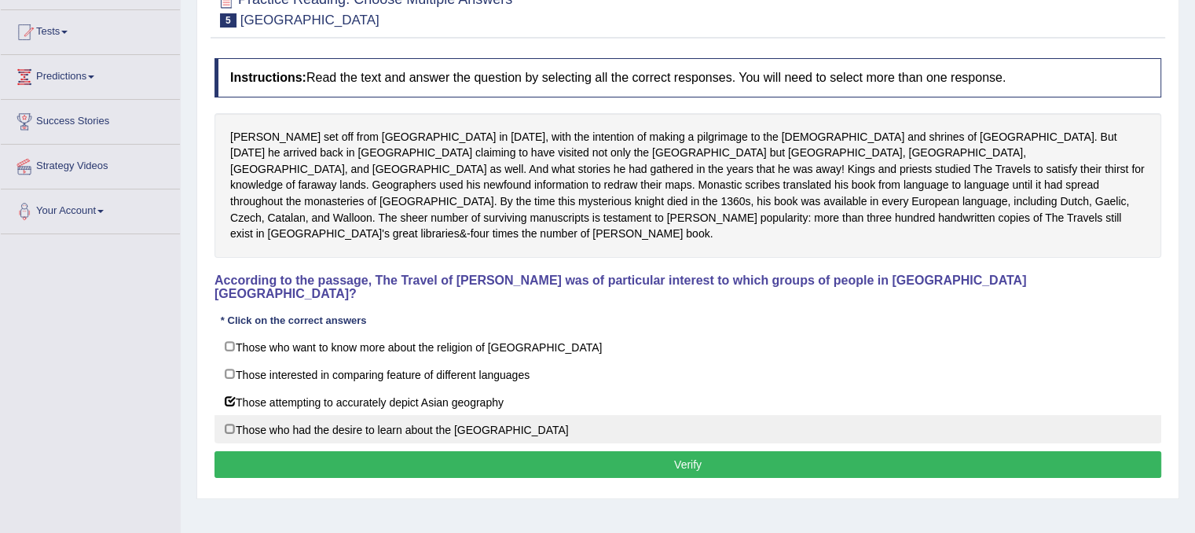
click at [399, 415] on label "Those who had the desire to learn about the Far East" at bounding box center [688, 429] width 947 height 28
checkbox input "true"
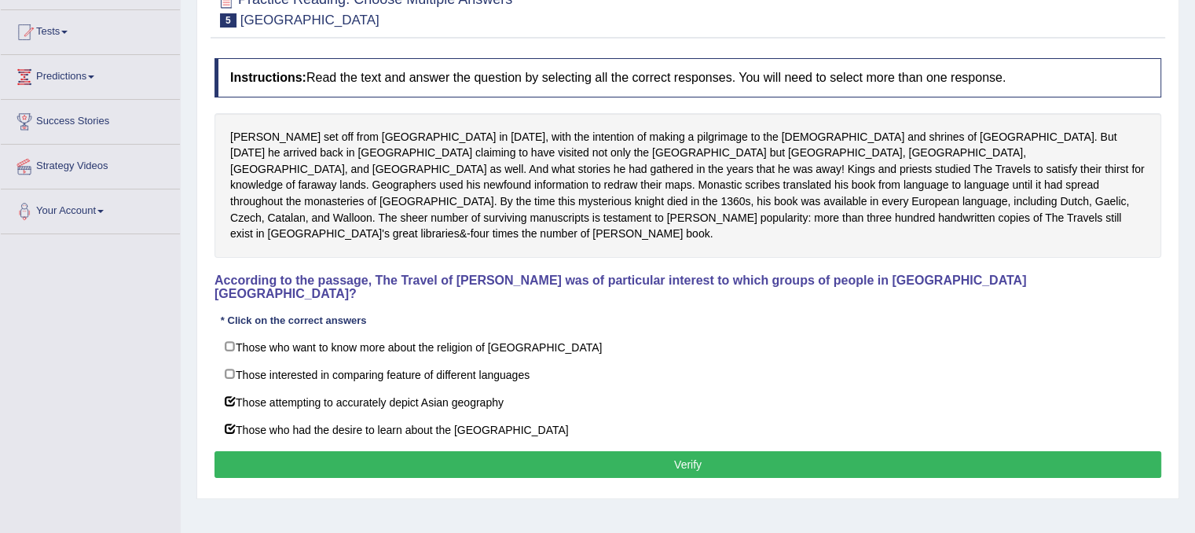
click at [462, 451] on button "Verify" at bounding box center [688, 464] width 947 height 27
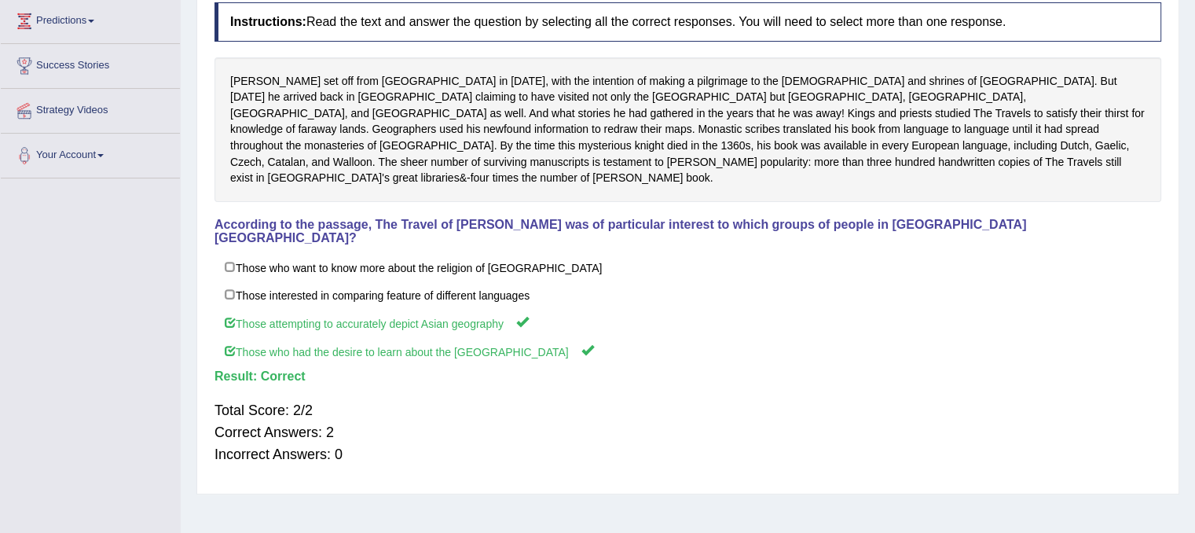
scroll to position [292, 0]
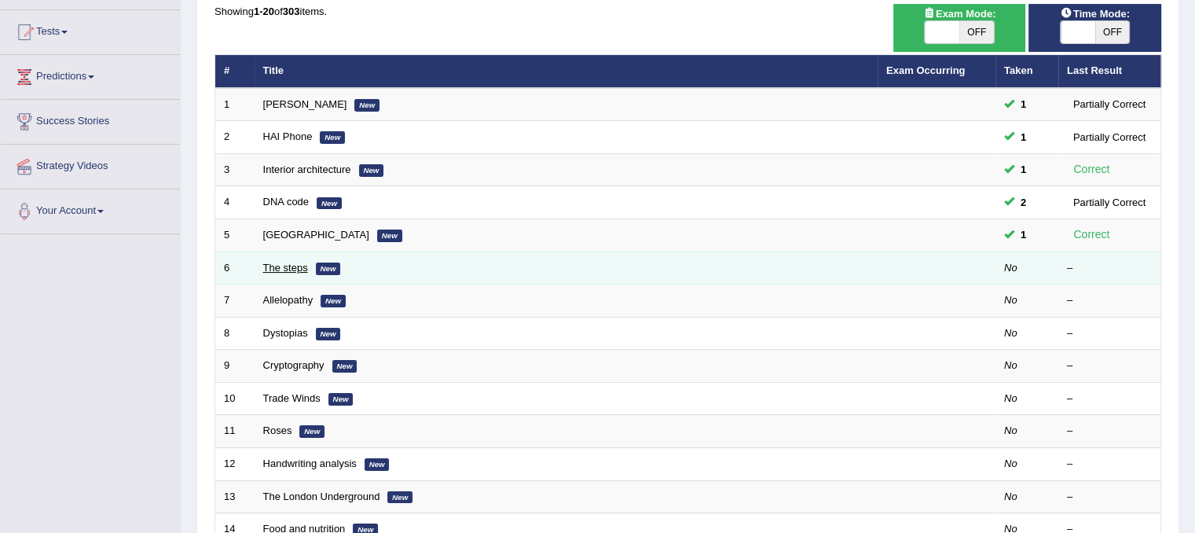
click at [299, 268] on link "The steps" at bounding box center [285, 268] width 45 height 12
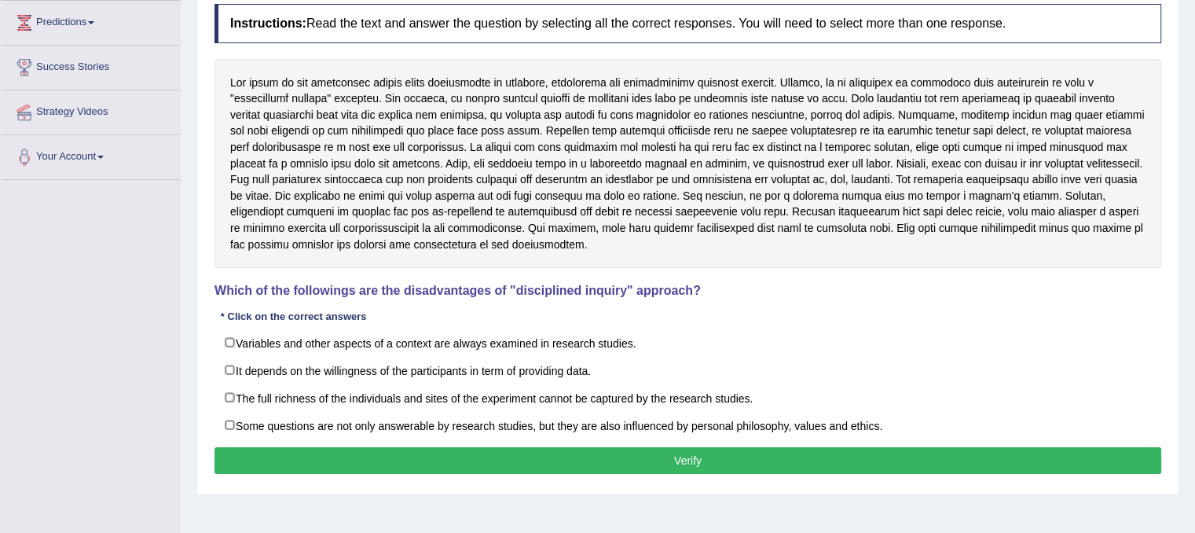
scroll to position [236, 0]
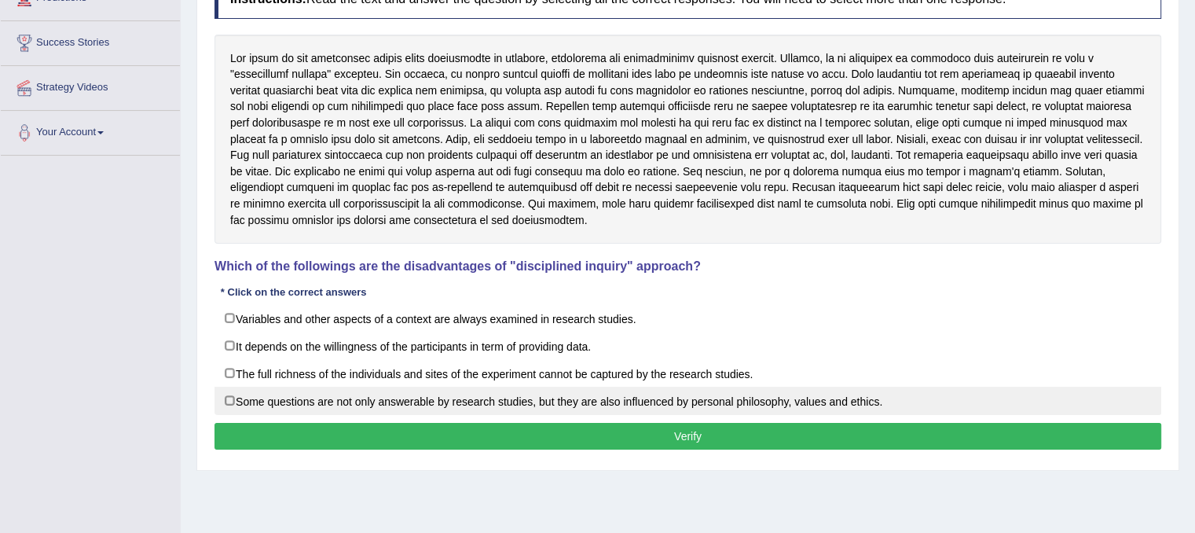
click at [296, 401] on label "Some questions are not only answerable by research studies, but they are also i…" at bounding box center [688, 401] width 947 height 28
checkbox input "true"
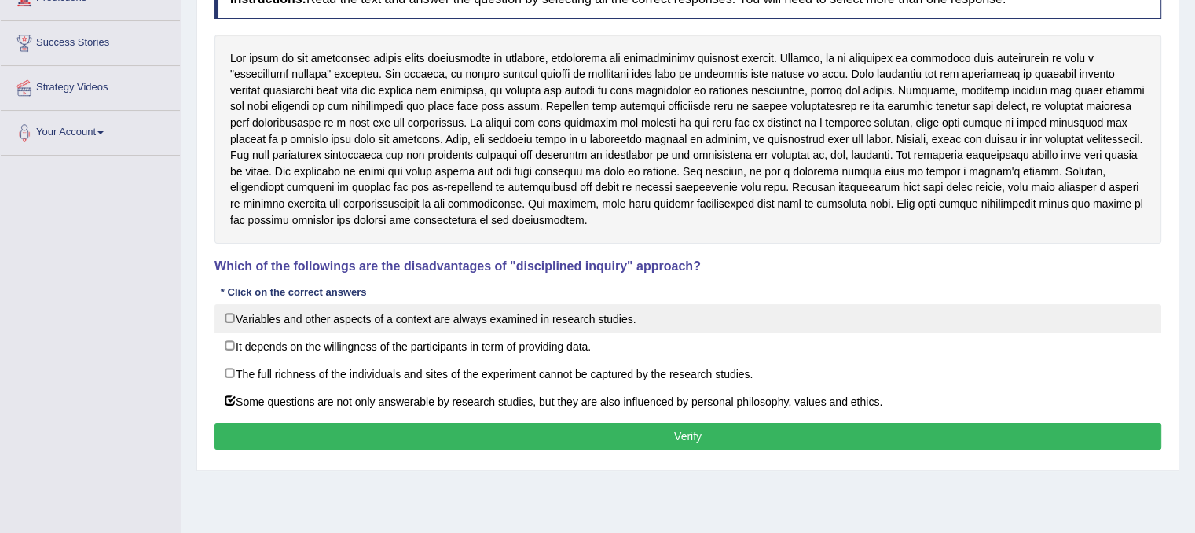
click at [503, 312] on label "Variables and other aspects of a context are always examined in research studie…" at bounding box center [688, 318] width 947 height 28
checkbox input "true"
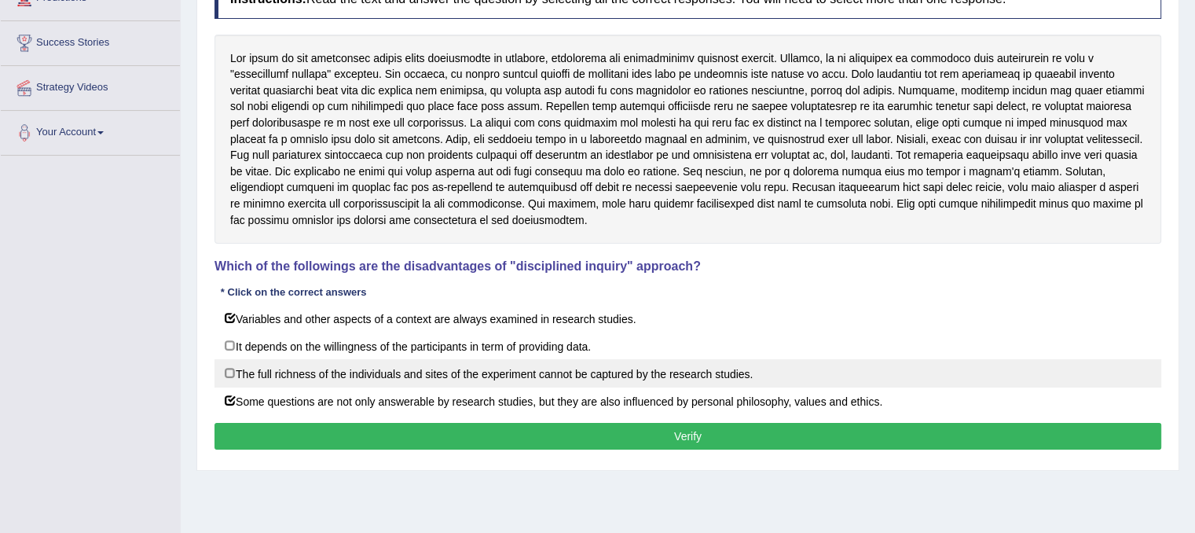
click at [318, 380] on label "The full richness of the individuals and sites of the experiment cannot be capt…" at bounding box center [688, 373] width 947 height 28
checkbox input "true"
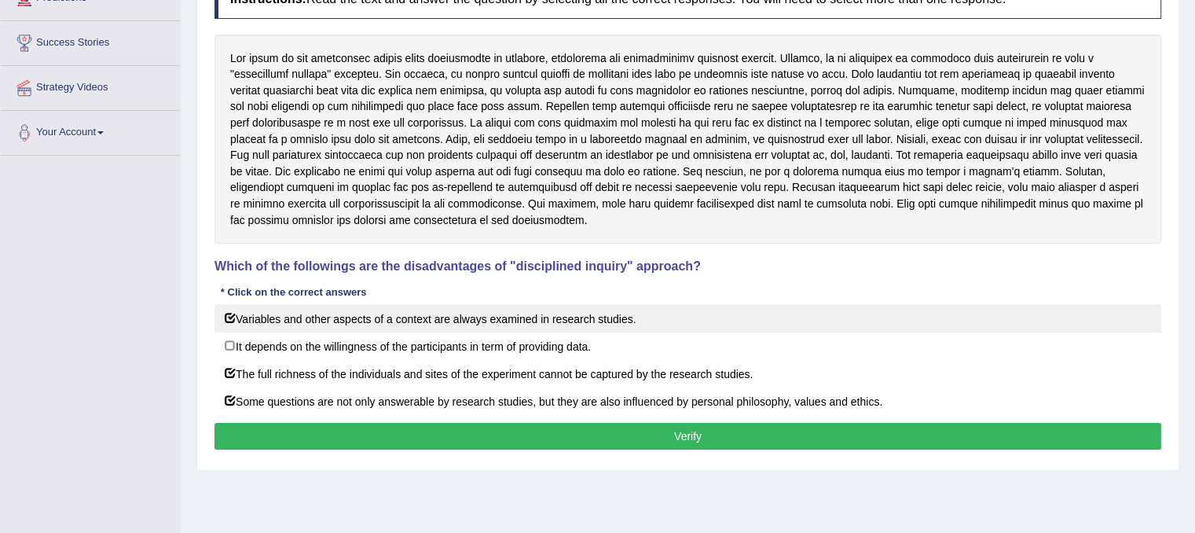
click at [473, 325] on label "Variables and other aspects of a context are always examined in research studie…" at bounding box center [688, 318] width 947 height 28
checkbox input "false"
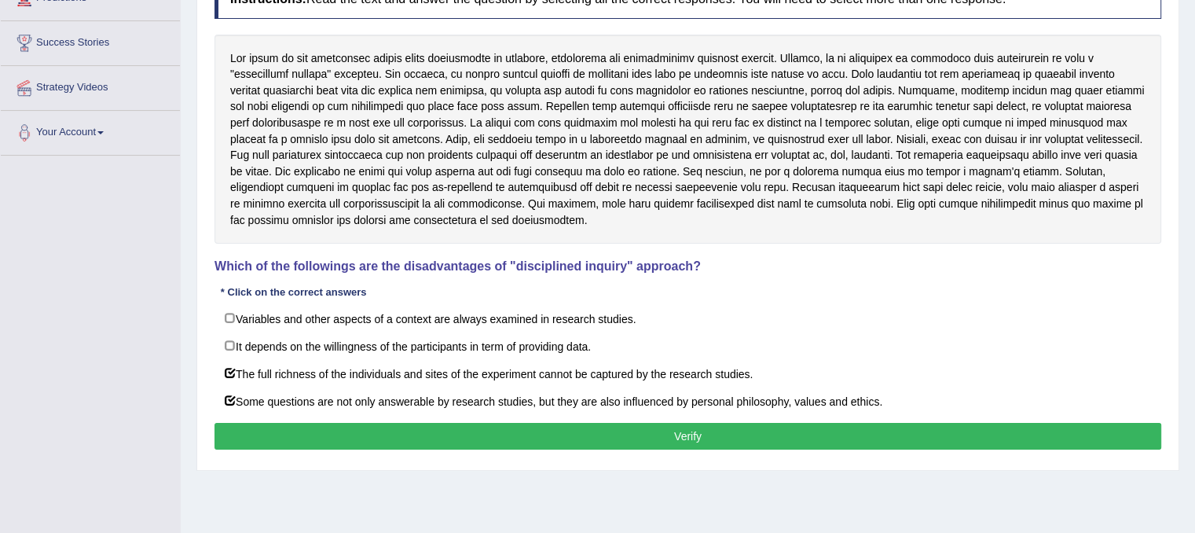
click at [501, 423] on button "Verify" at bounding box center [688, 436] width 947 height 27
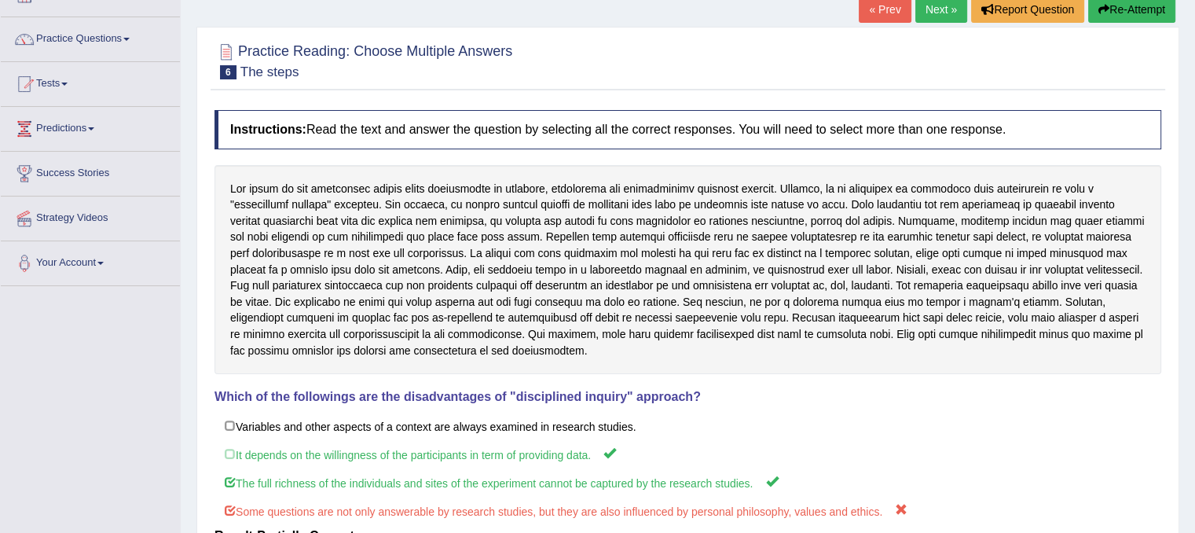
scroll to position [79, 0]
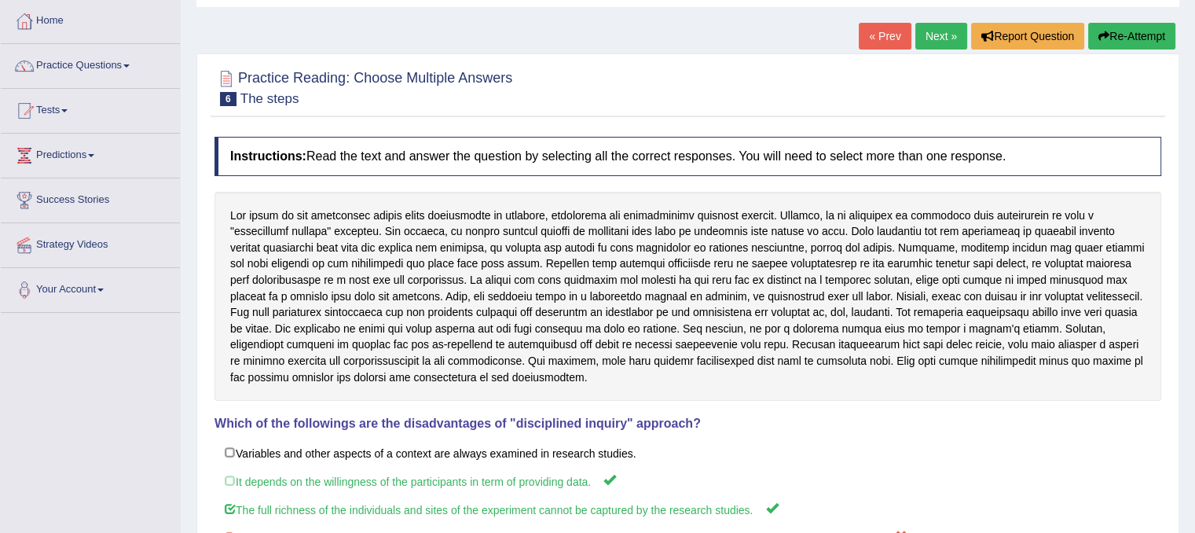
click at [1144, 32] on button "Re-Attempt" at bounding box center [1132, 36] width 87 height 27
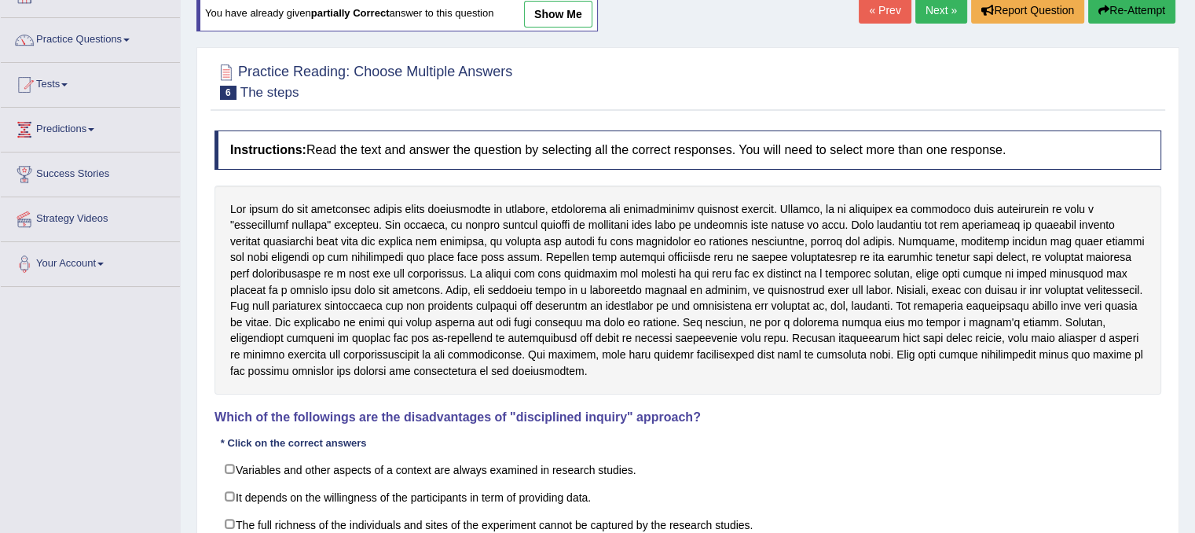
scroll to position [292, 0]
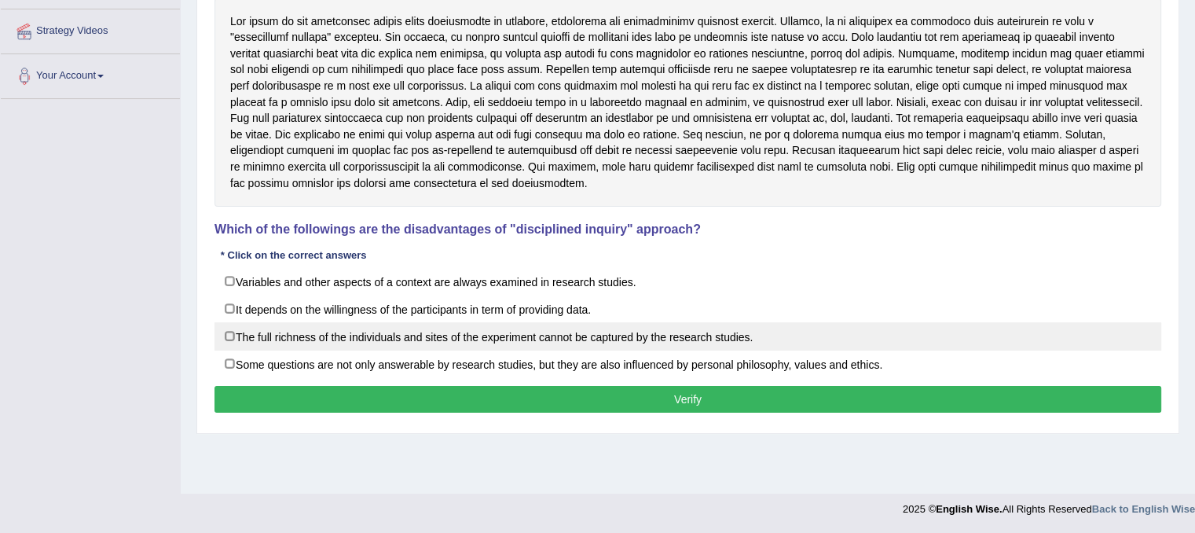
click at [389, 332] on label "The full richness of the individuals and sites of the experiment cannot be capt…" at bounding box center [688, 336] width 947 height 28
checkbox input "true"
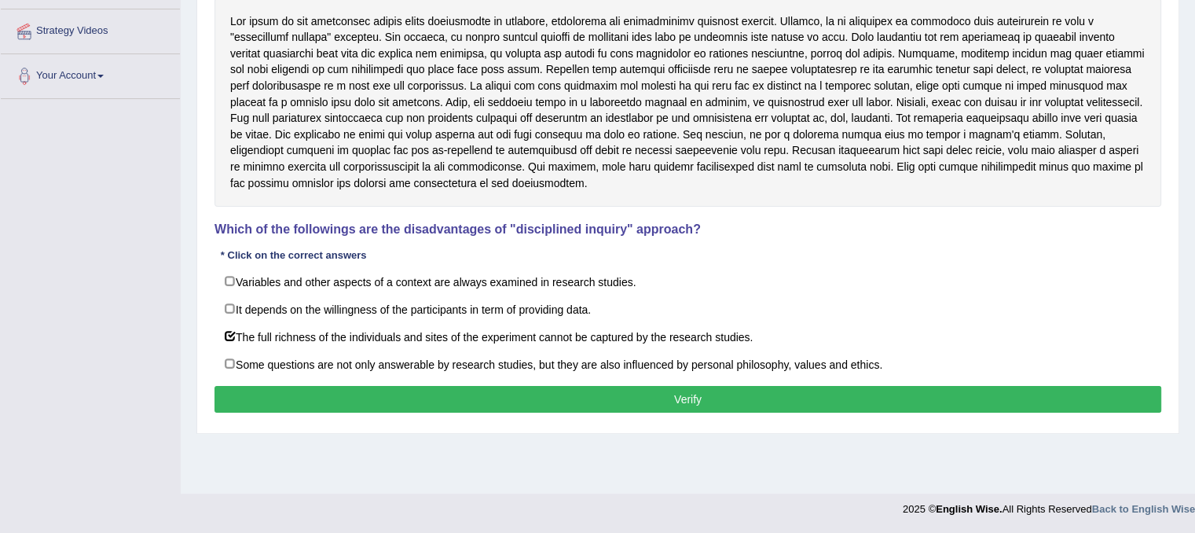
click at [417, 386] on button "Verify" at bounding box center [688, 399] width 947 height 27
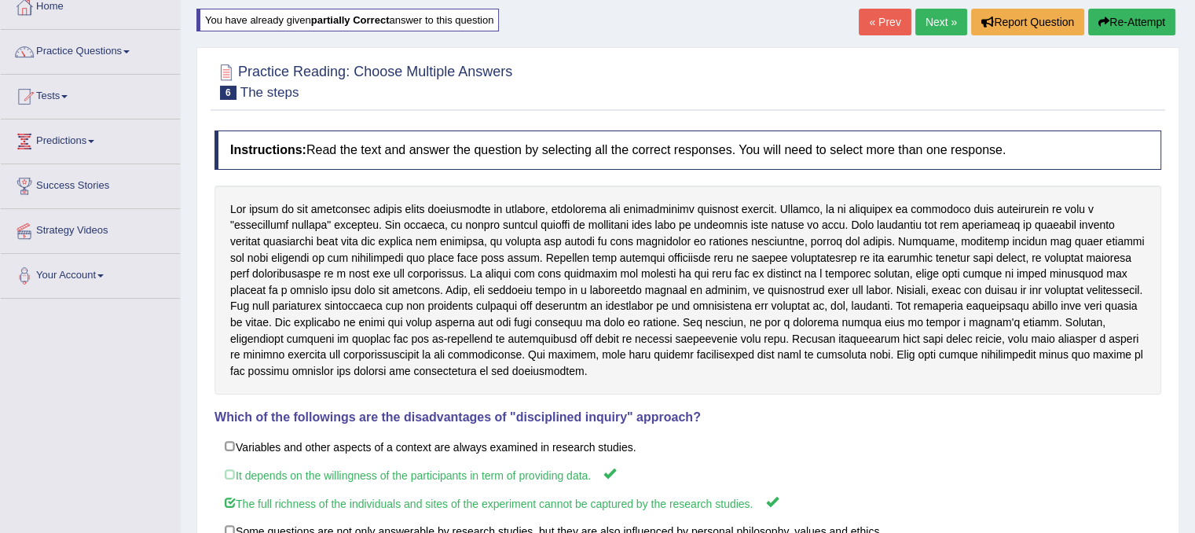
scroll to position [0, 0]
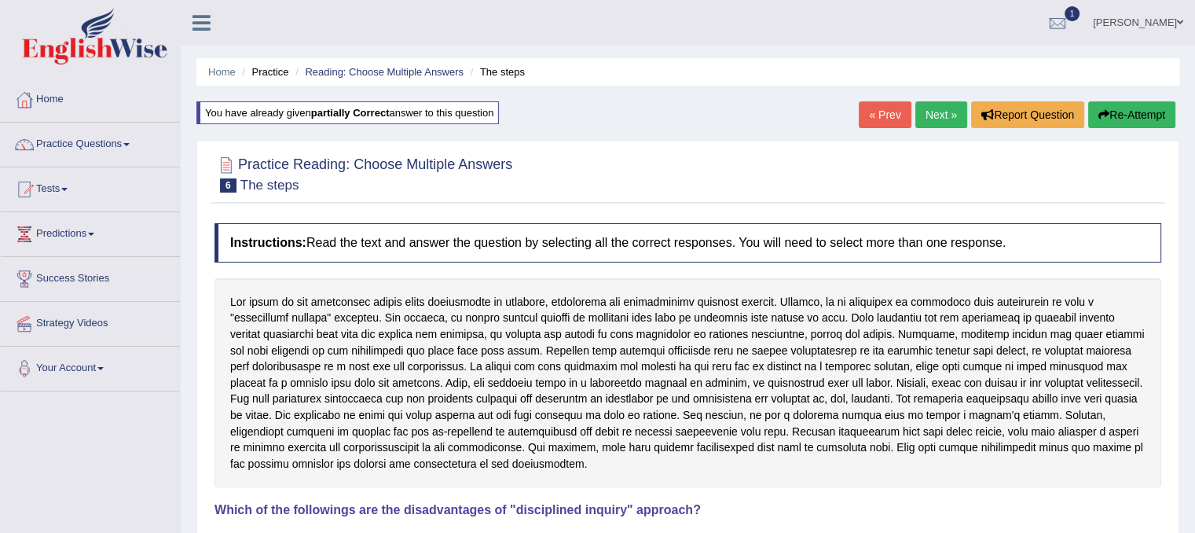
click at [1149, 112] on button "Re-Attempt" at bounding box center [1132, 114] width 87 height 27
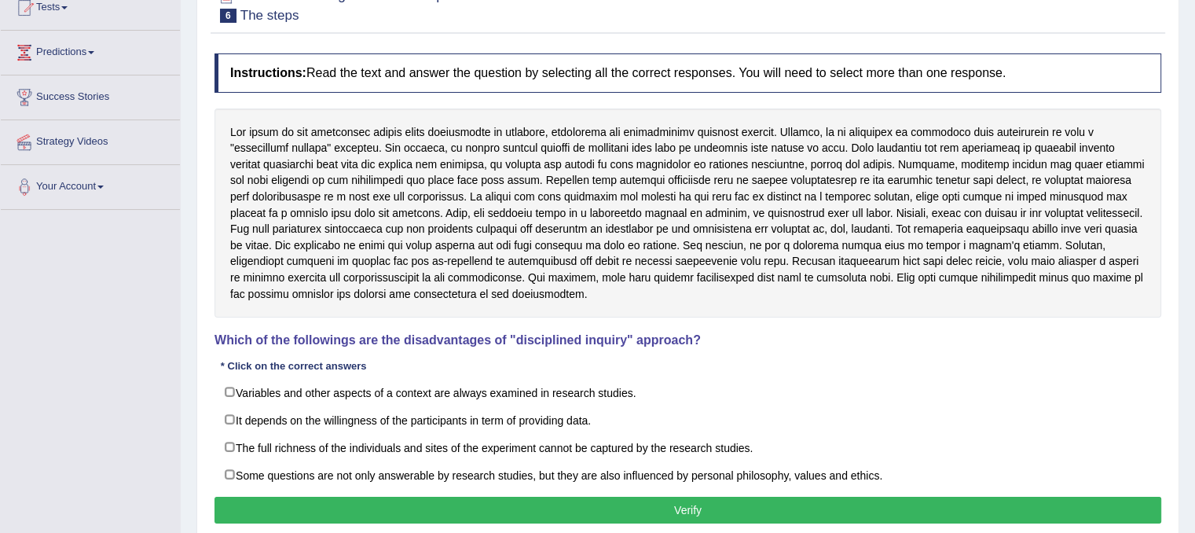
scroll to position [157, 0]
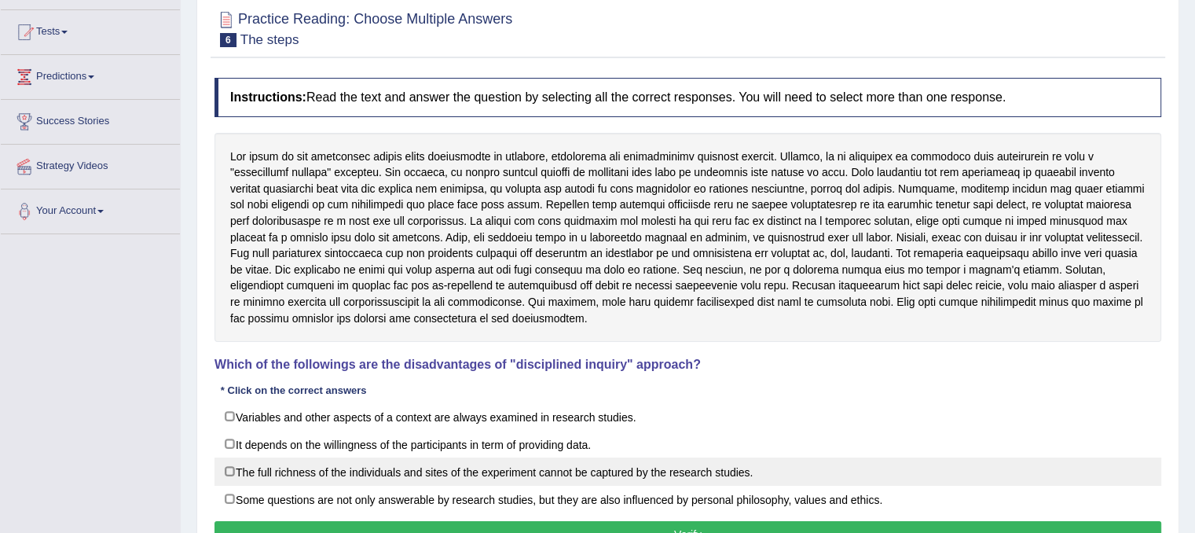
click at [384, 472] on label "The full richness of the individuals and sites of the experiment cannot be capt…" at bounding box center [688, 471] width 947 height 28
checkbox input "true"
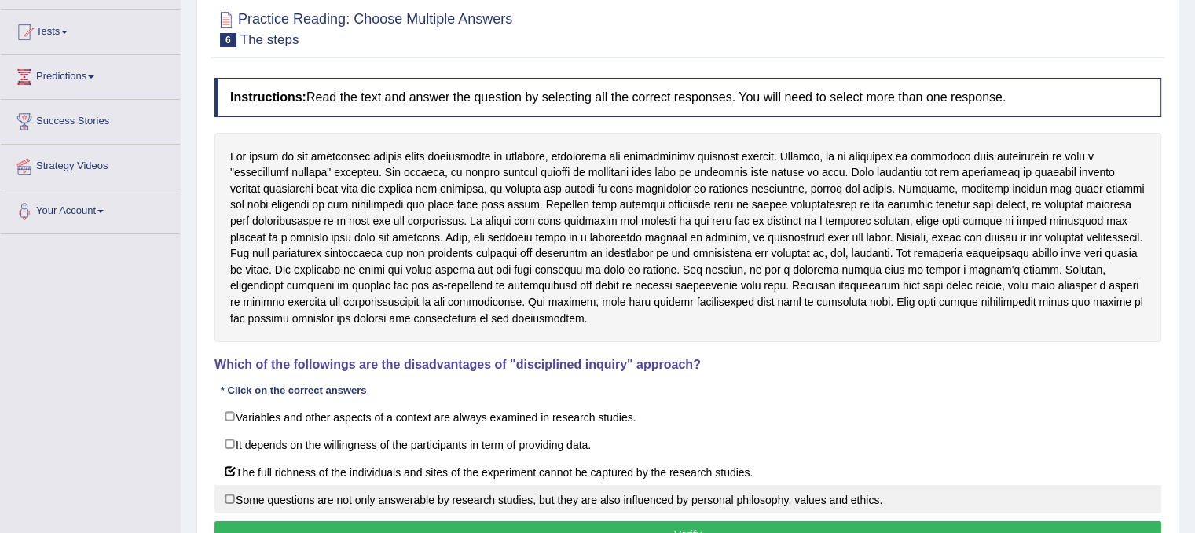
click at [380, 504] on label "Some questions are not only answerable by research studies, but they are also i…" at bounding box center [688, 499] width 947 height 28
checkbox input "true"
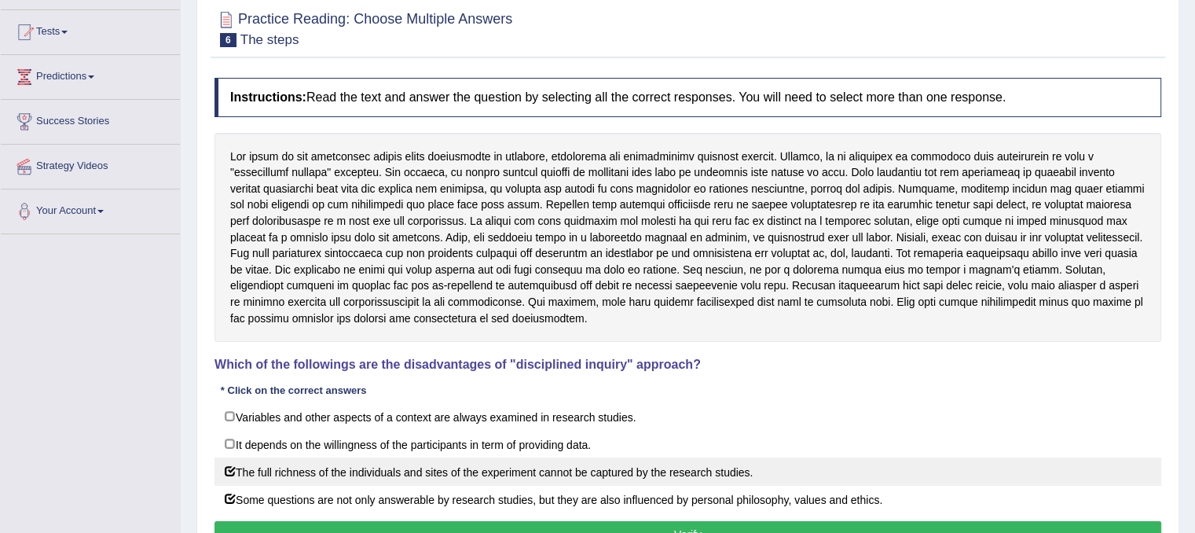
click at [941, 457] on label "The full richness of the individuals and sites of the experiment cannot be capt…" at bounding box center [688, 471] width 947 height 28
click at [791, 475] on label "The full richness of the individuals and sites of the experiment cannot be capt…" at bounding box center [688, 471] width 947 height 28
checkbox input "true"
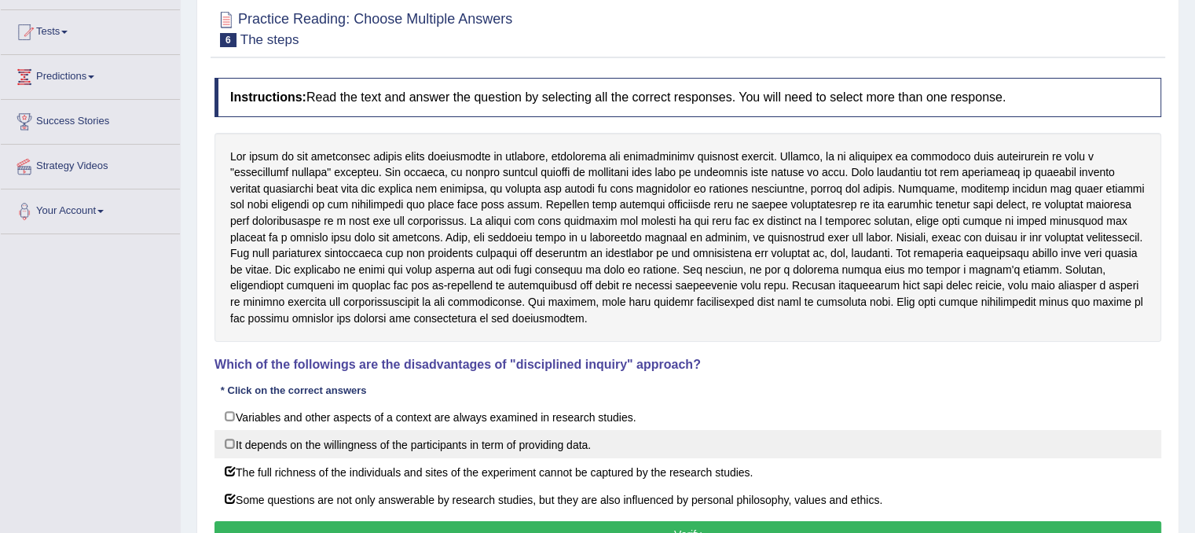
click at [488, 441] on label "It depends on the willingness of the participants in term of providing data." at bounding box center [688, 444] width 947 height 28
checkbox input "true"
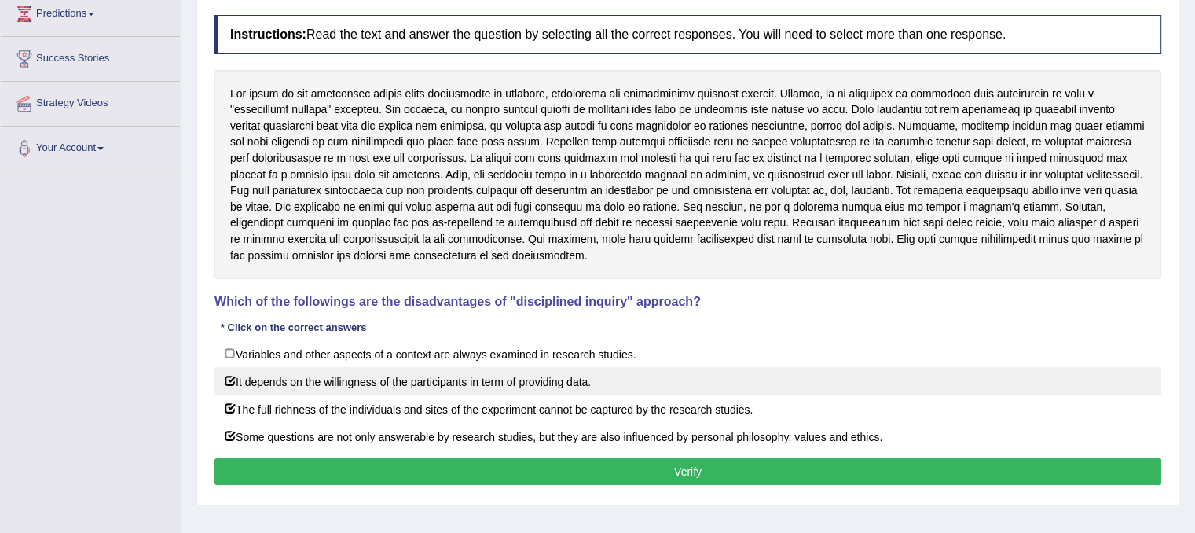
scroll to position [292, 0]
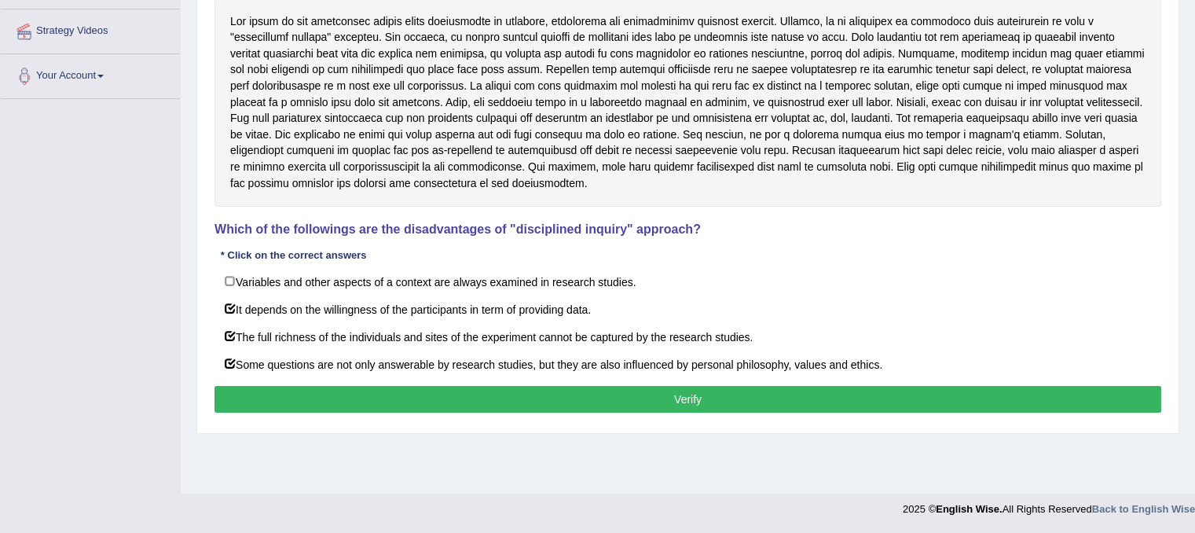
click at [525, 391] on button "Verify" at bounding box center [688, 399] width 947 height 27
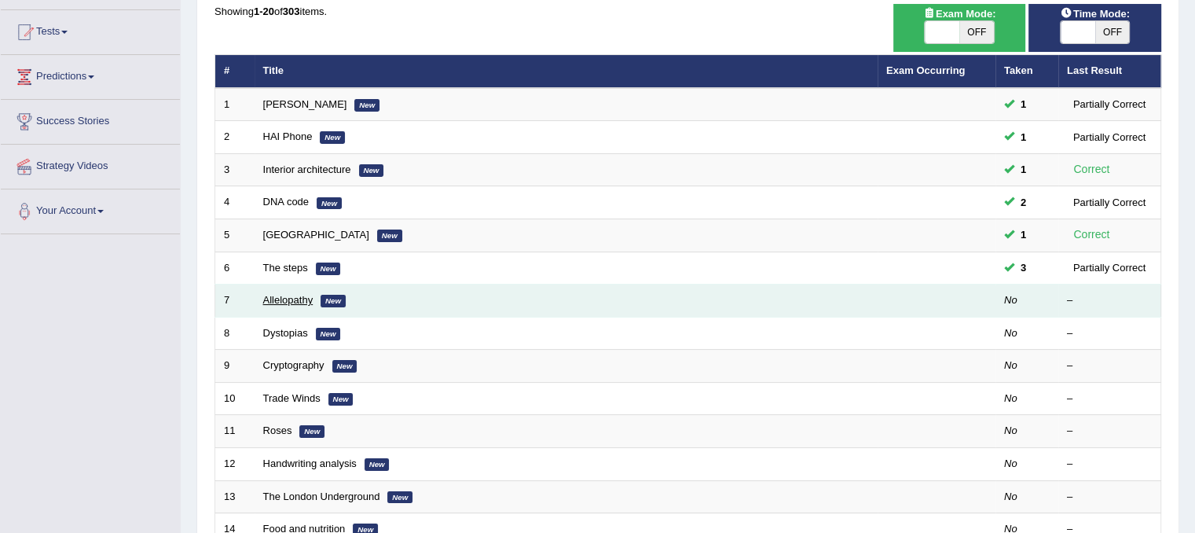
click at [295, 295] on link "Allelopathy" at bounding box center [288, 300] width 50 height 12
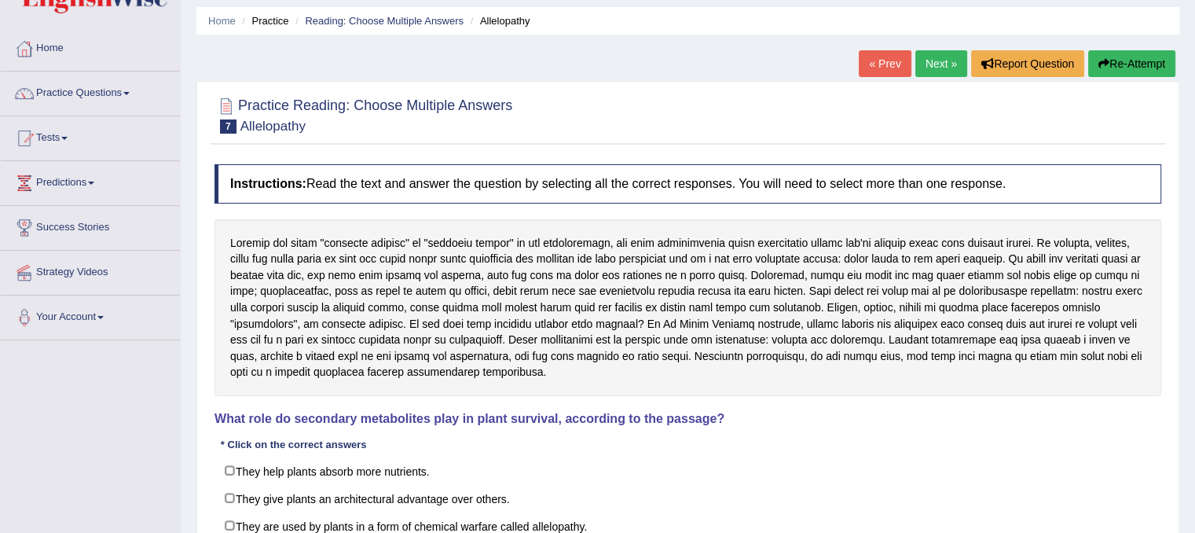
scroll to position [157, 0]
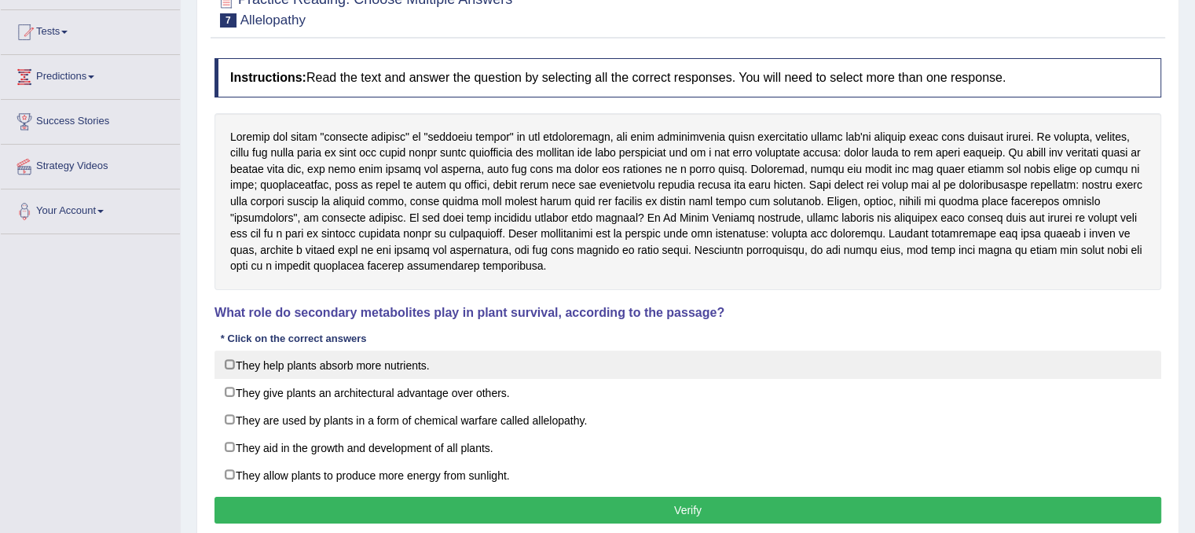
click at [330, 363] on label "They help plants absorb more nutrients." at bounding box center [688, 365] width 947 height 28
click at [318, 372] on label "They help plants absorb more nutrients." at bounding box center [688, 365] width 947 height 28
checkbox input "false"
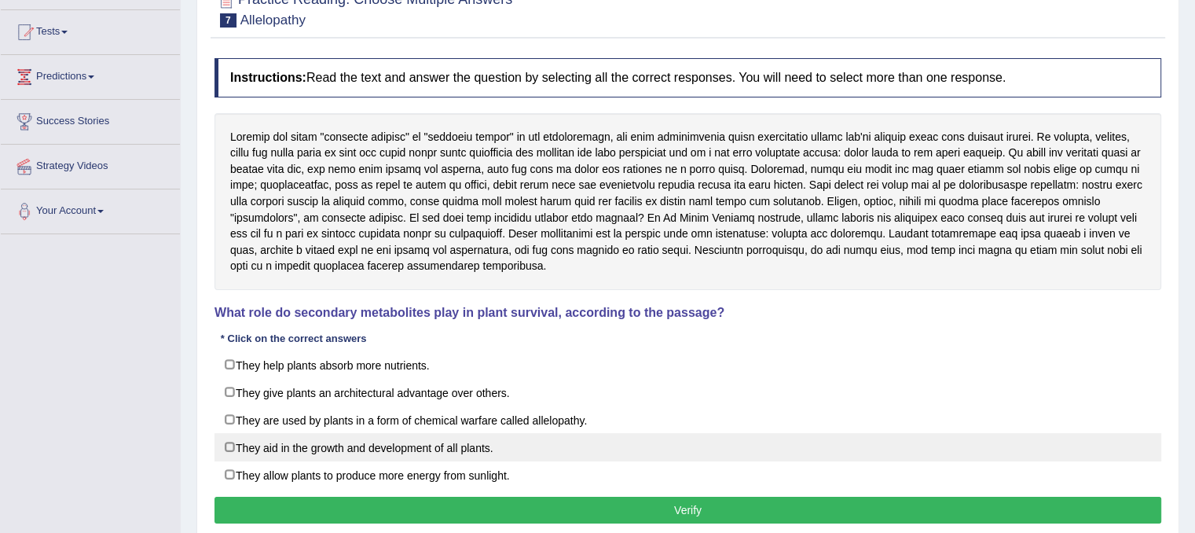
click at [374, 446] on label "They aid in the growth and development of all plants." at bounding box center [688, 447] width 947 height 28
click at [270, 452] on label "They aid in the growth and development of all plants." at bounding box center [688, 447] width 947 height 28
checkbox input "false"
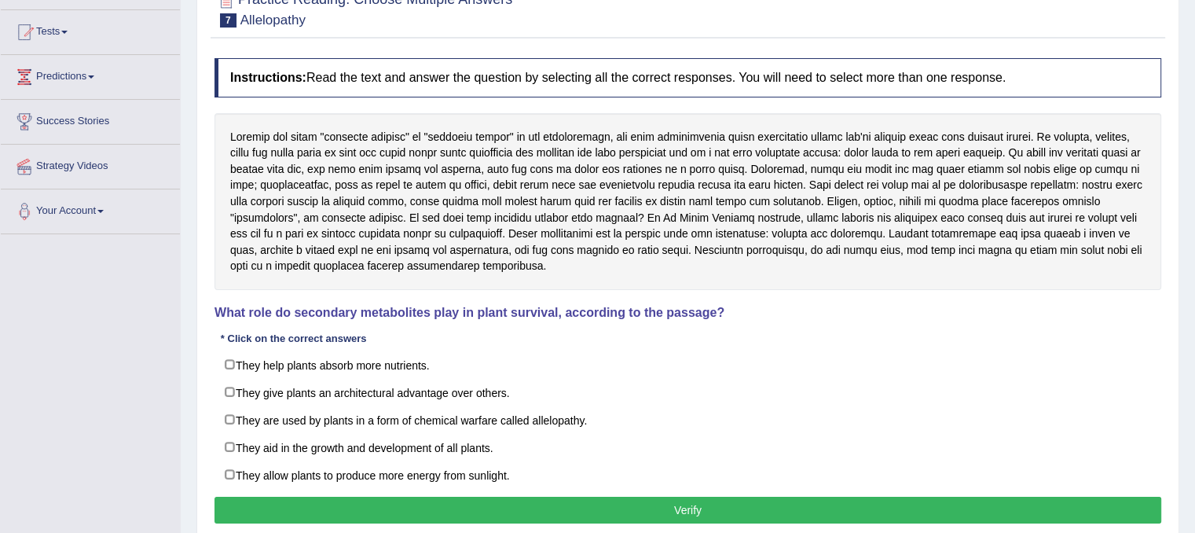
click at [435, 499] on button "Verify" at bounding box center [688, 510] width 947 height 27
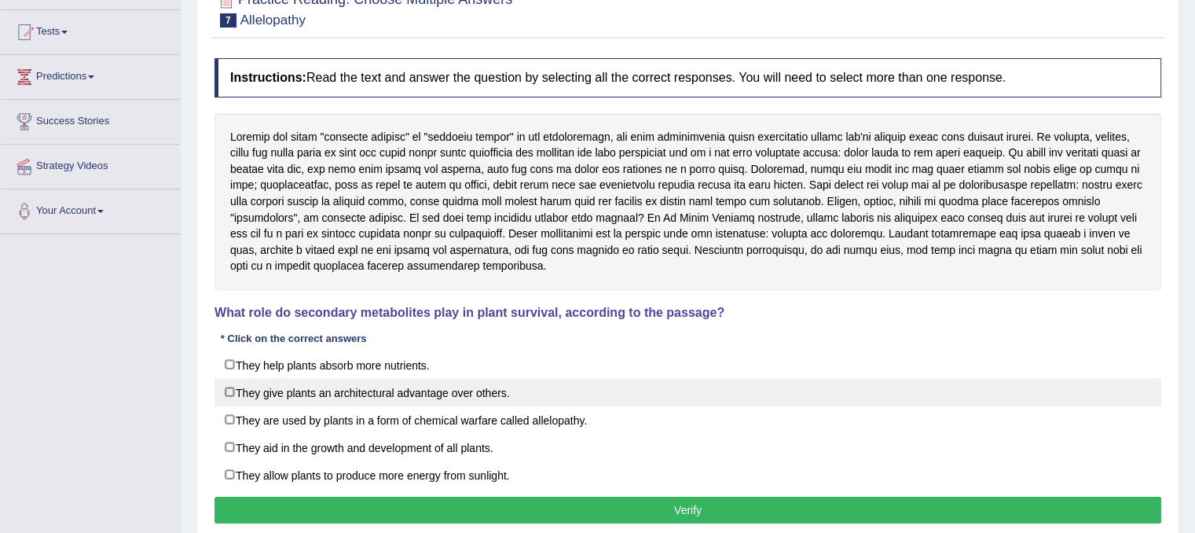
click at [429, 387] on label "They give plants an architectural advantage over others." at bounding box center [688, 392] width 947 height 28
checkbox input "true"
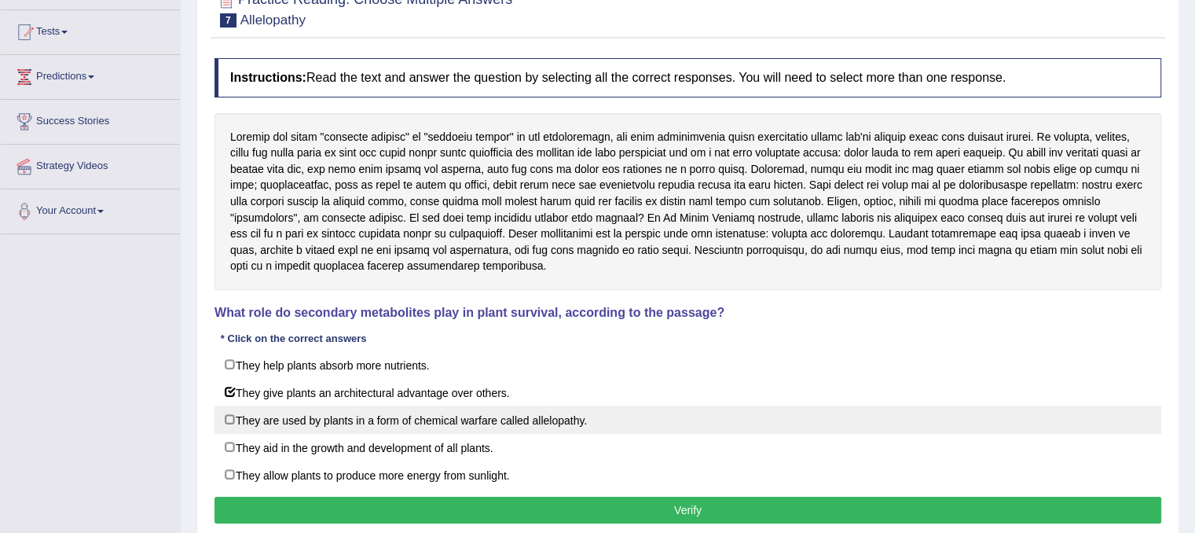
click at [387, 416] on label "They are used by plants in a form of chemical warfare called allelopathy." at bounding box center [688, 420] width 947 height 28
checkbox input "true"
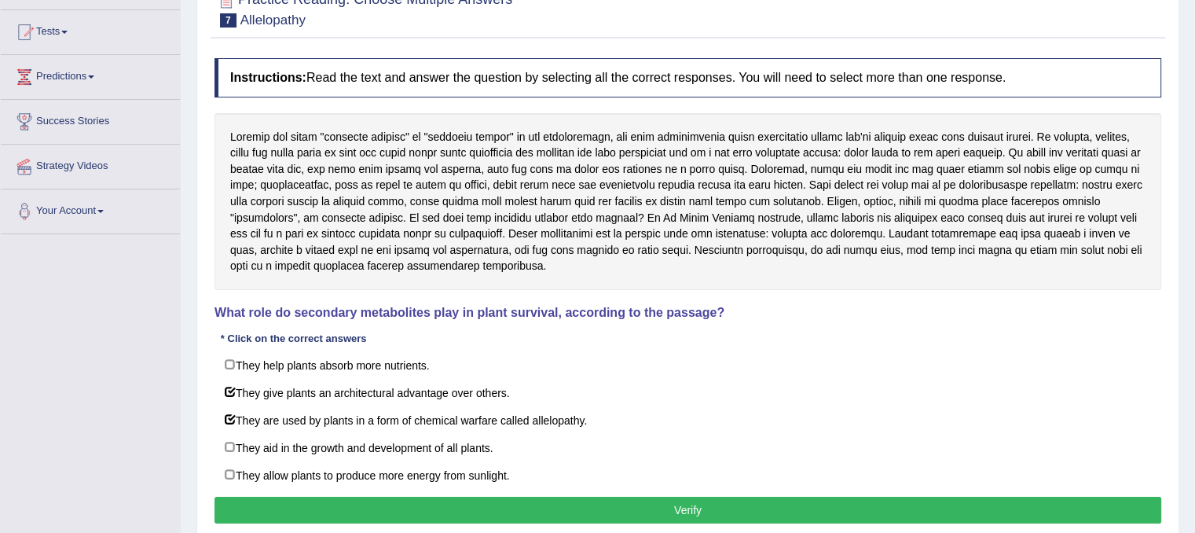
click at [371, 500] on button "Verify" at bounding box center [688, 510] width 947 height 27
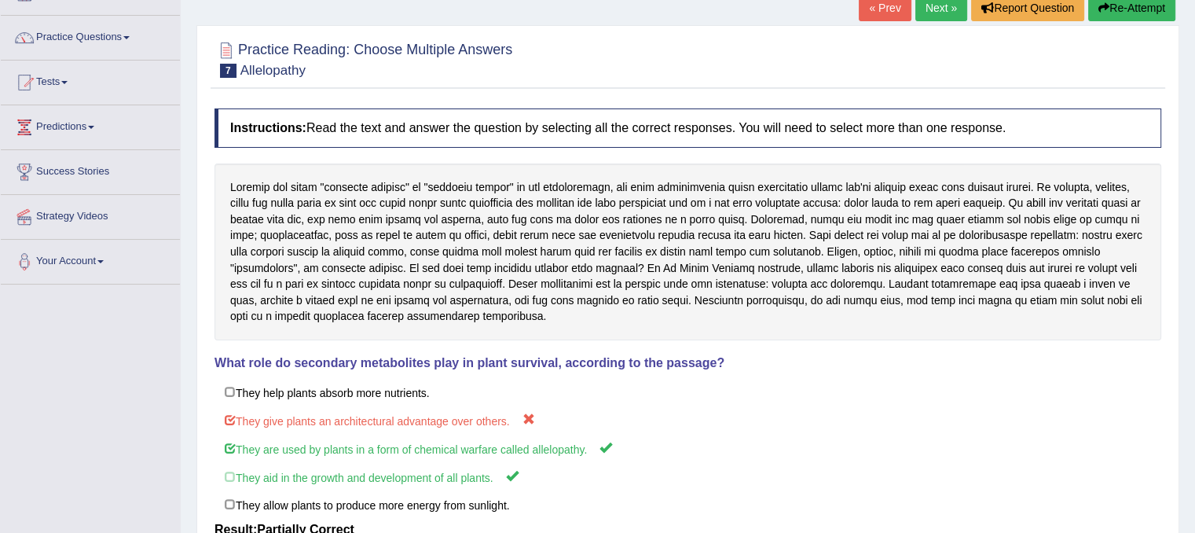
scroll to position [57, 0]
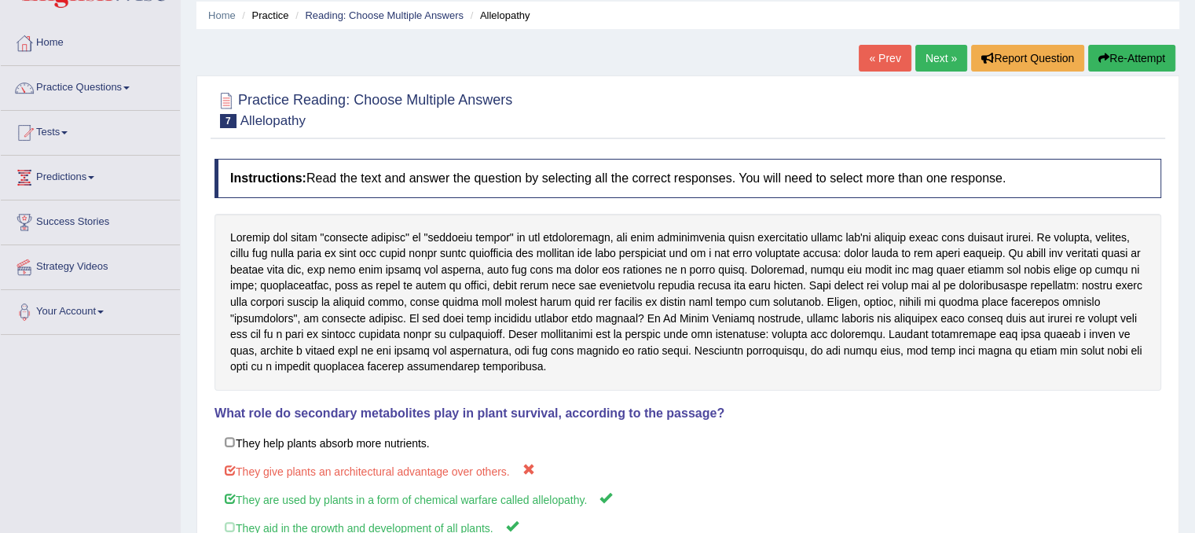
click at [1158, 53] on button "Re-Attempt" at bounding box center [1132, 58] width 87 height 27
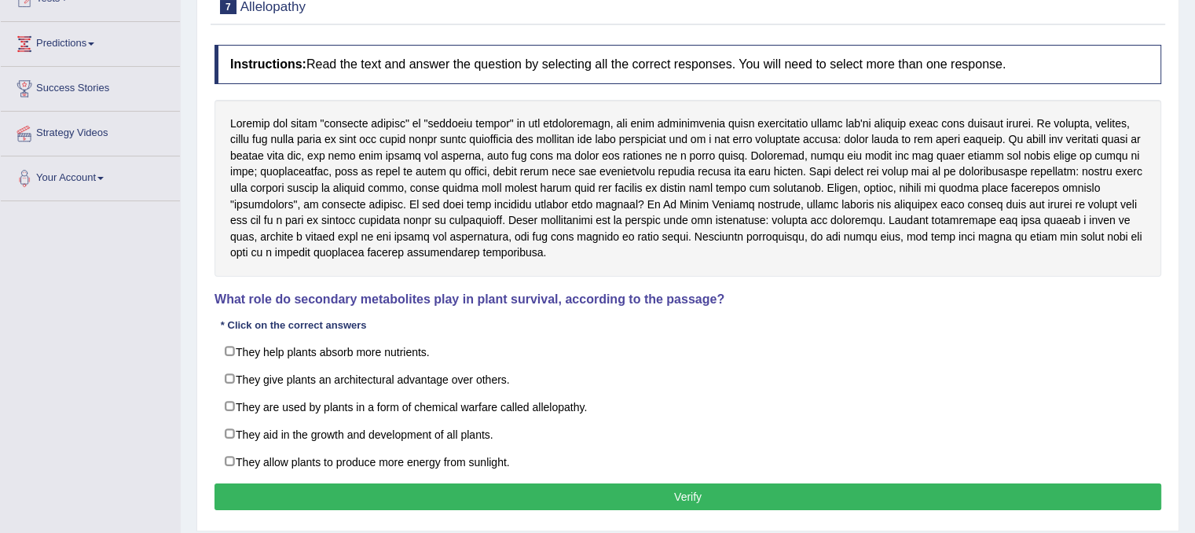
scroll to position [214, 0]
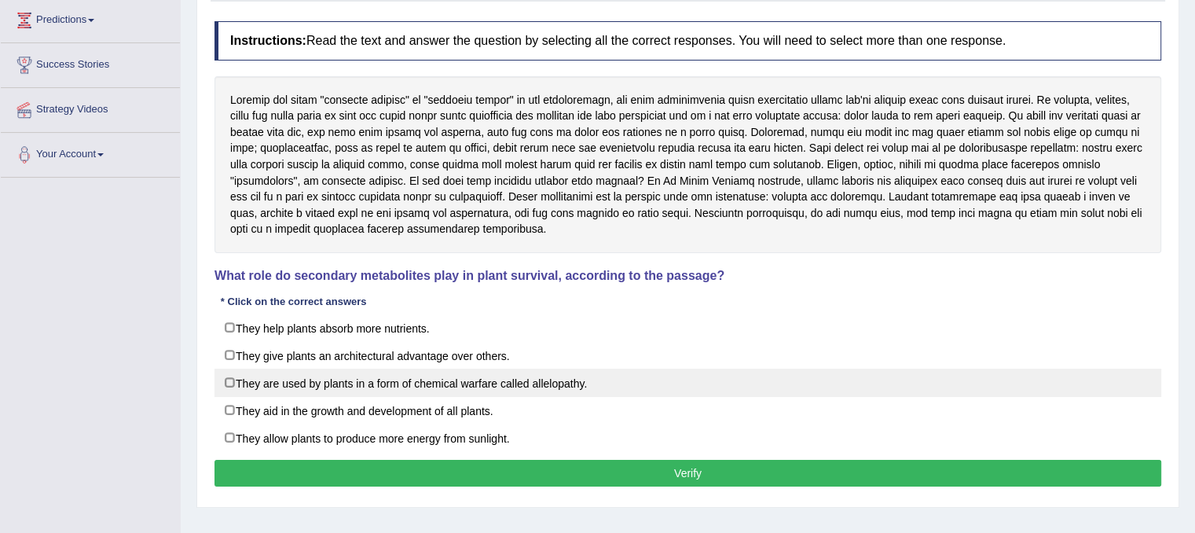
click at [307, 386] on label "They are used by plants in a form of chemical warfare called allelopathy." at bounding box center [688, 383] width 947 height 28
checkbox input "true"
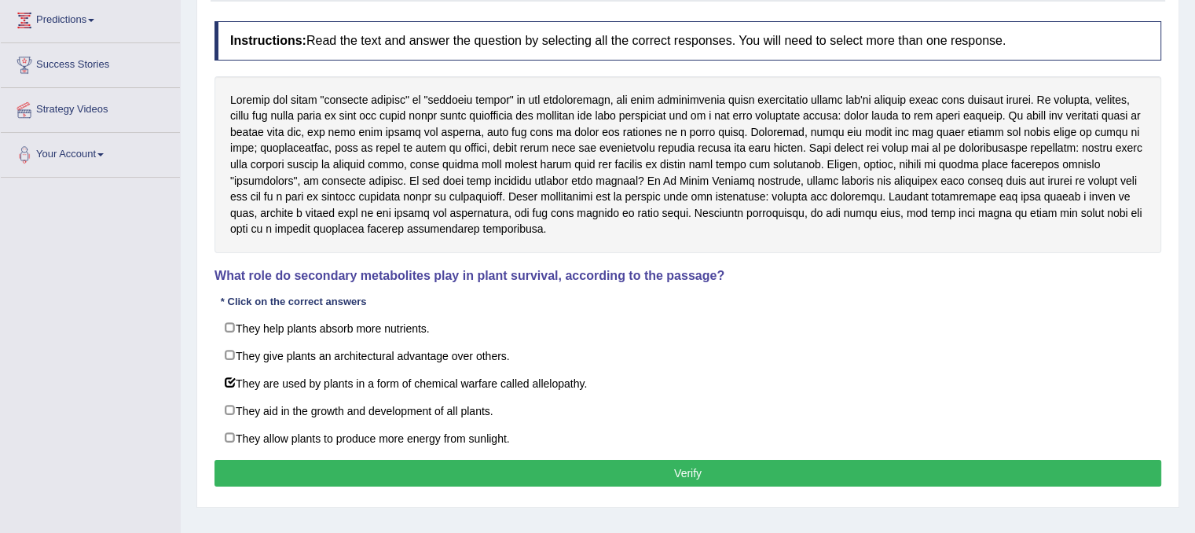
click at [358, 463] on button "Verify" at bounding box center [688, 473] width 947 height 27
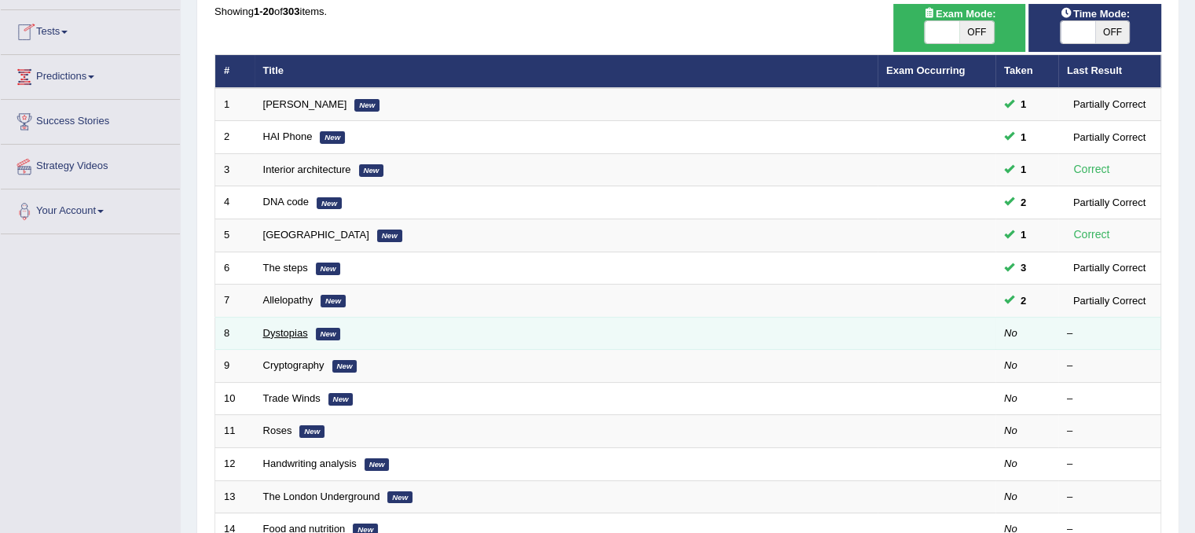
click at [278, 331] on link "Dystopias" at bounding box center [285, 333] width 45 height 12
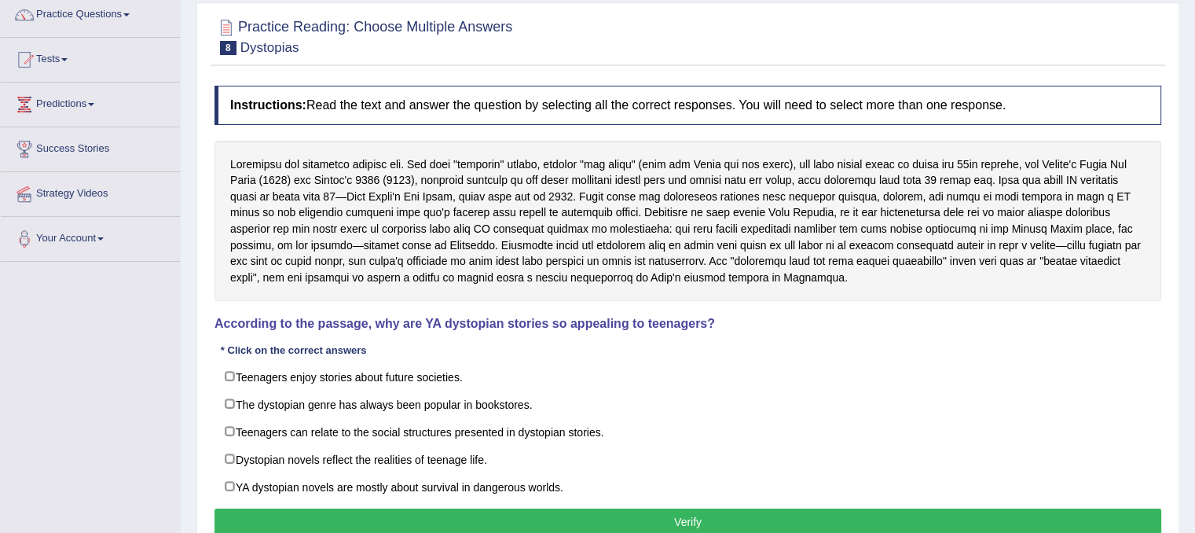
scroll to position [157, 0]
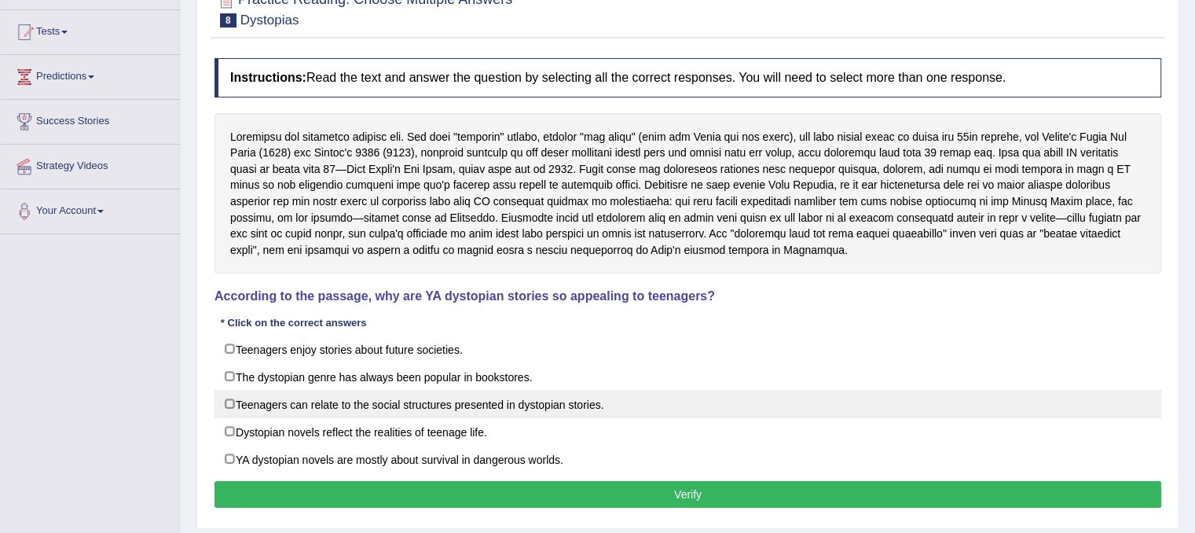
click at [404, 403] on label "Teenagers can relate to the social structures presented in dystopian stories." at bounding box center [688, 404] width 947 height 28
checkbox input "true"
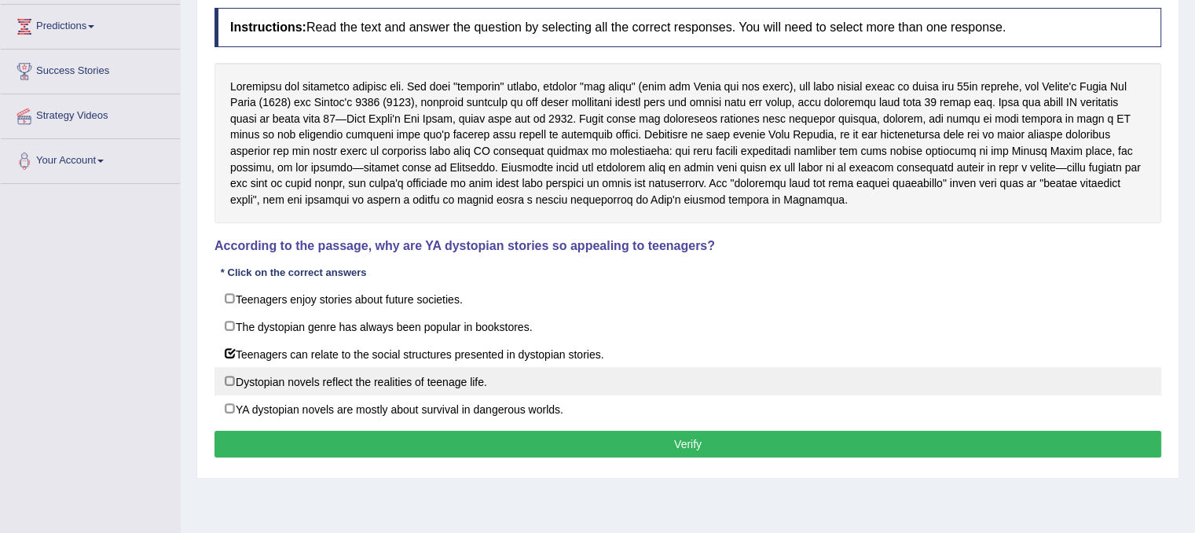
scroll to position [236, 0]
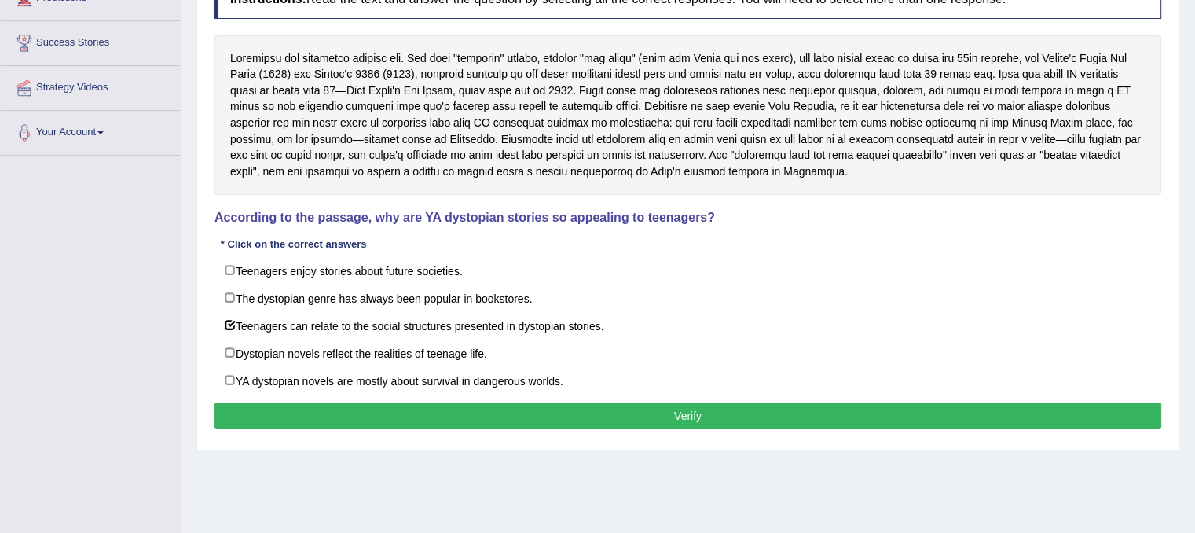
drag, startPoint x: 850, startPoint y: 144, endPoint x: 861, endPoint y: 145, distance: 11.0
click at [861, 144] on div at bounding box center [688, 115] width 947 height 161
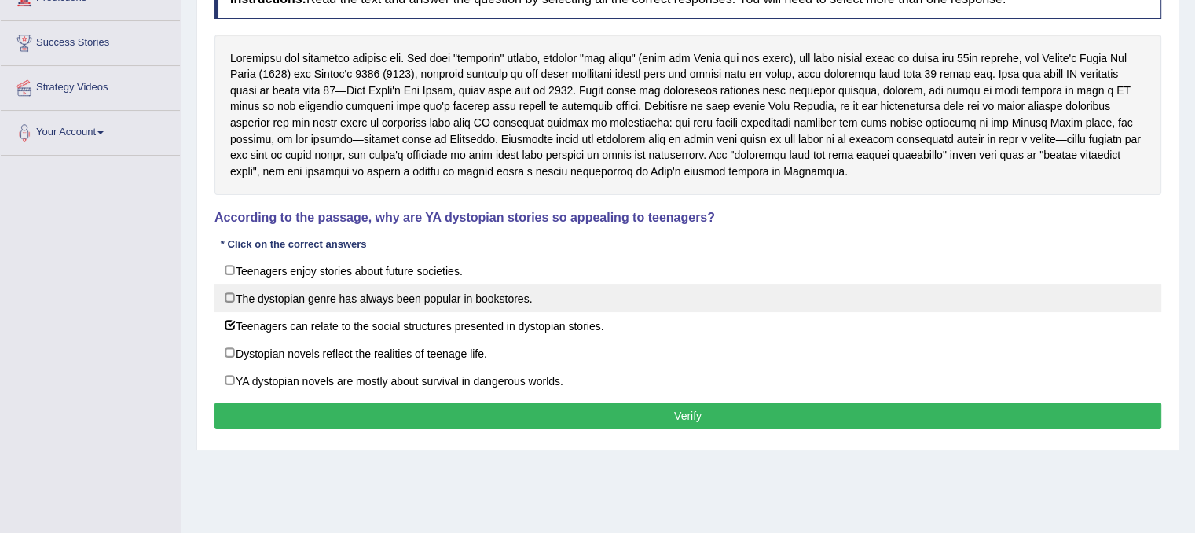
click at [390, 293] on label "The dystopian genre has always been popular in bookstores." at bounding box center [688, 298] width 947 height 28
checkbox input "true"
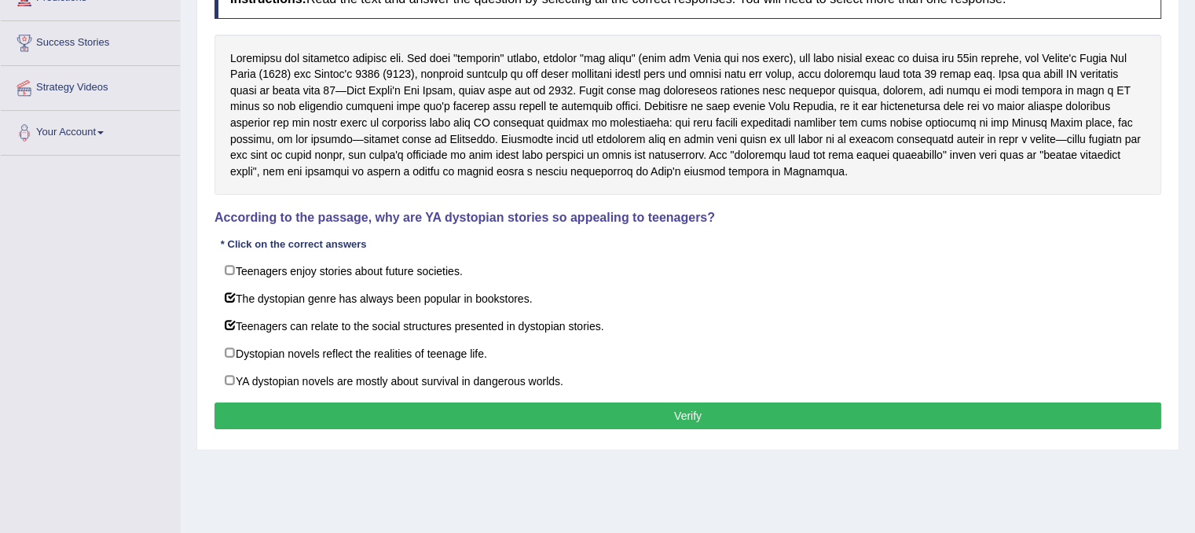
click at [460, 416] on button "Verify" at bounding box center [688, 415] width 947 height 27
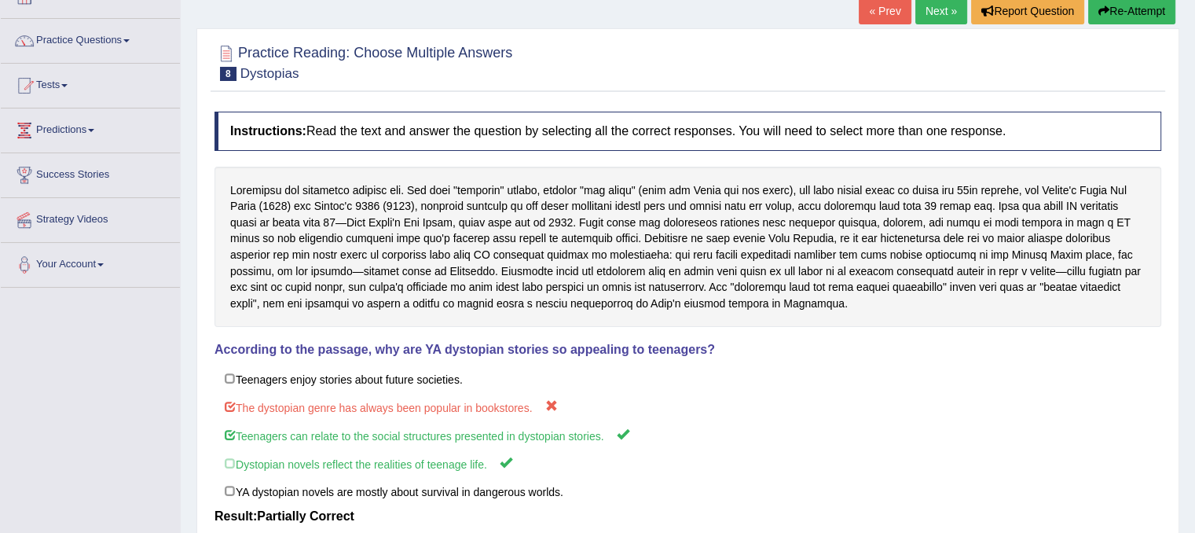
scroll to position [79, 0]
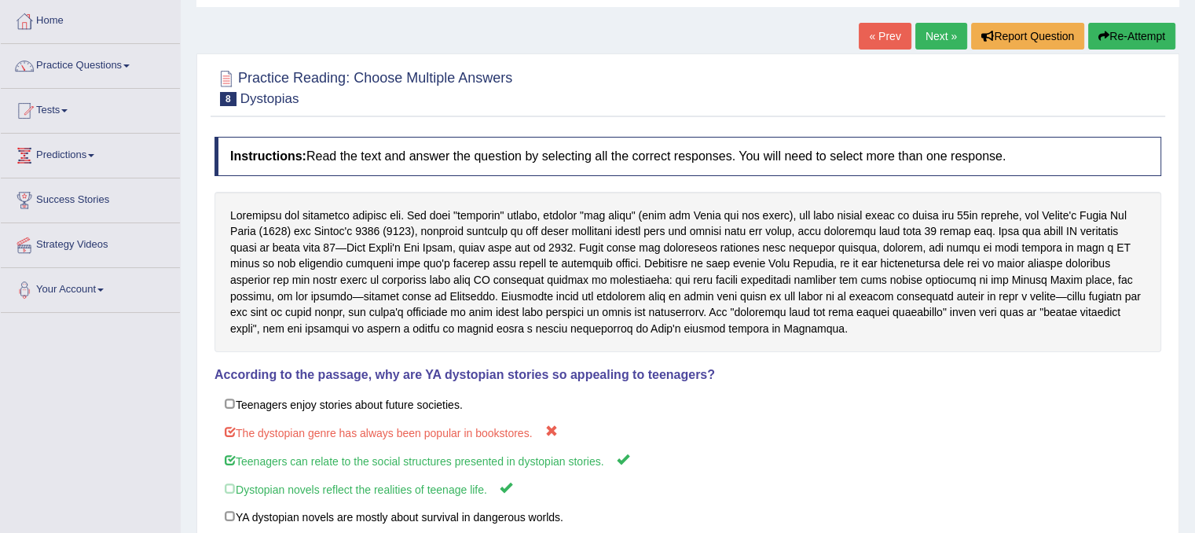
click at [1126, 40] on button "Re-Attempt" at bounding box center [1132, 36] width 87 height 27
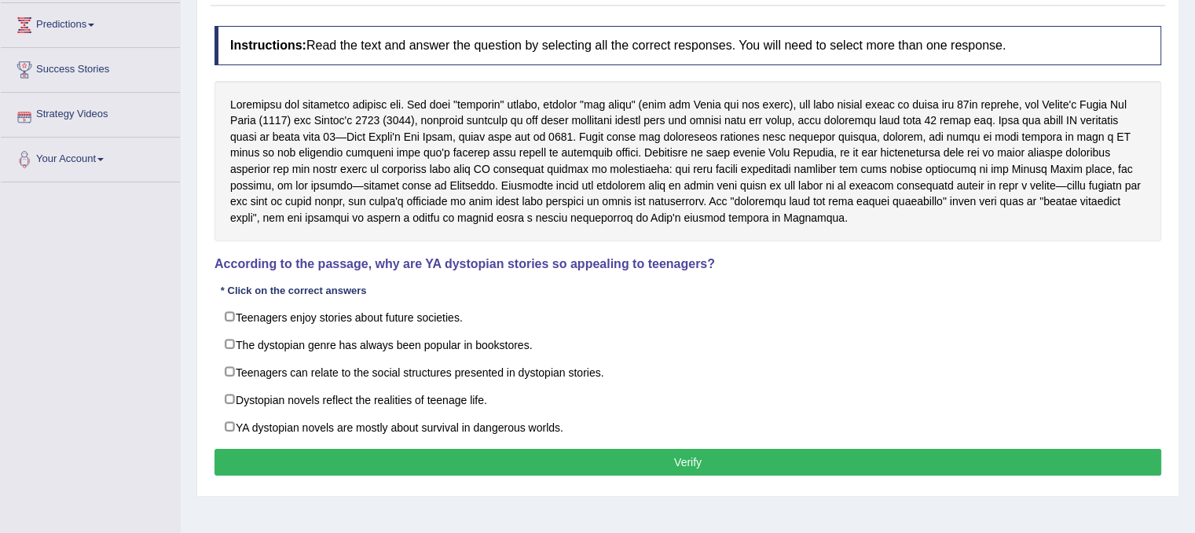
scroll to position [236, 0]
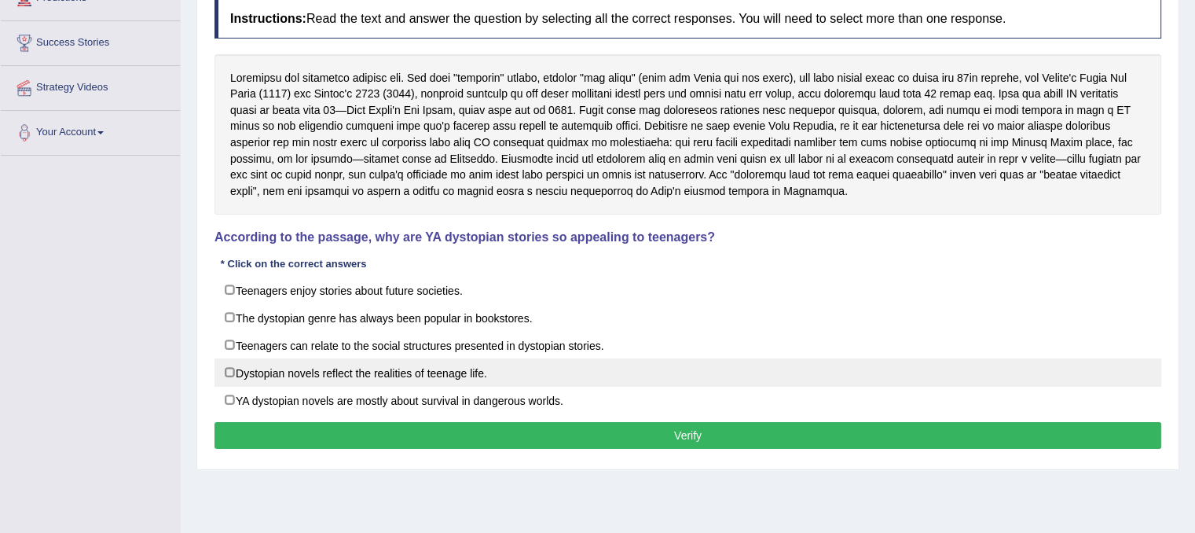
click at [413, 365] on label "Dystopian novels reflect the realities of teenage life." at bounding box center [688, 372] width 947 height 28
checkbox input "true"
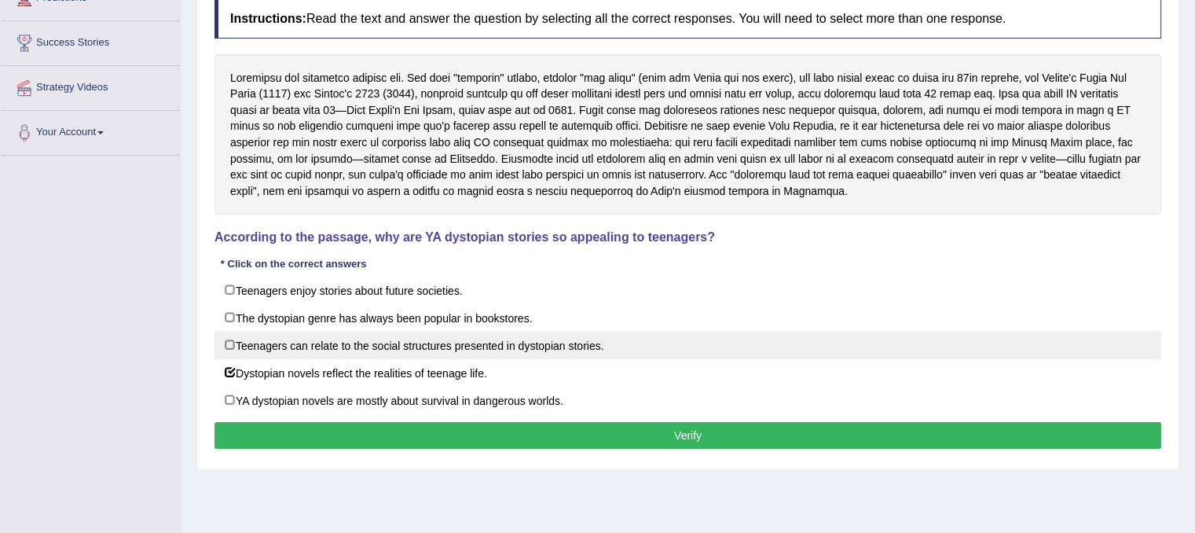
click at [415, 344] on label "Teenagers can relate to the social structures presented in dystopian stories." at bounding box center [688, 345] width 947 height 28
checkbox input "true"
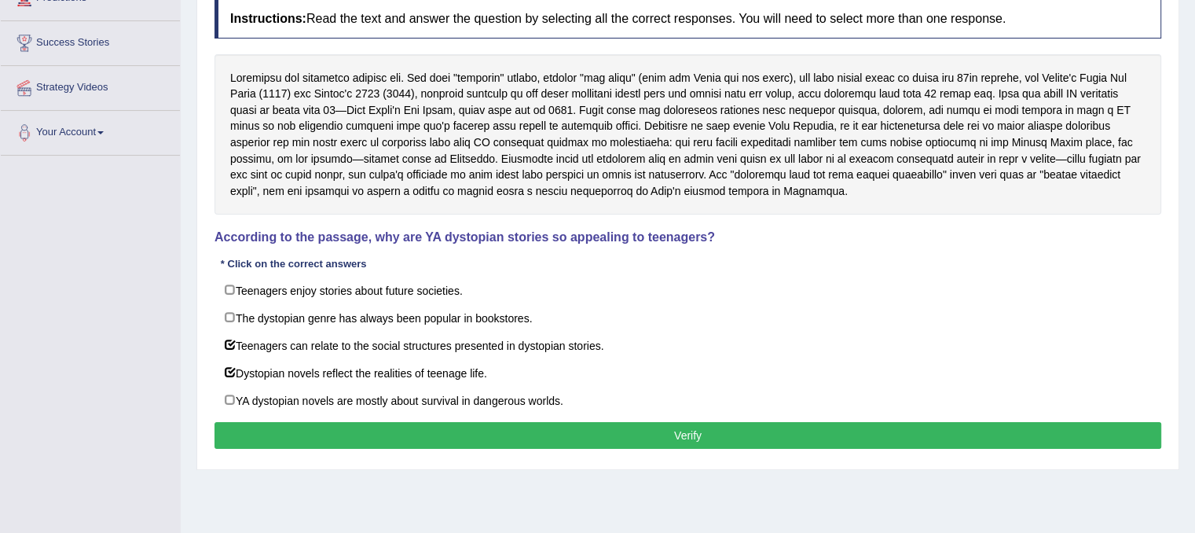
click at [462, 431] on button "Verify" at bounding box center [688, 435] width 947 height 27
